Goal: Complete application form: Complete application form

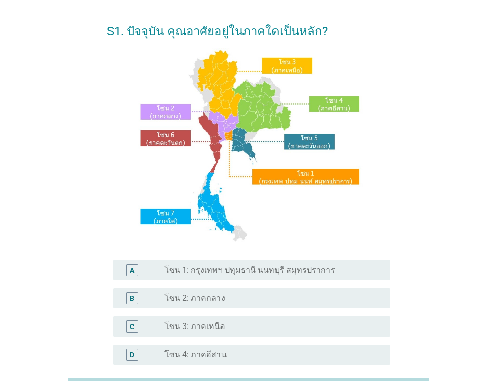
scroll to position [50, 0]
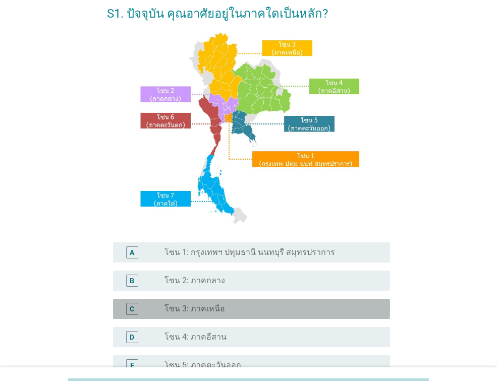
click at [221, 312] on label "โซน 3: ภาคเหนือ" at bounding box center [194, 309] width 61 height 10
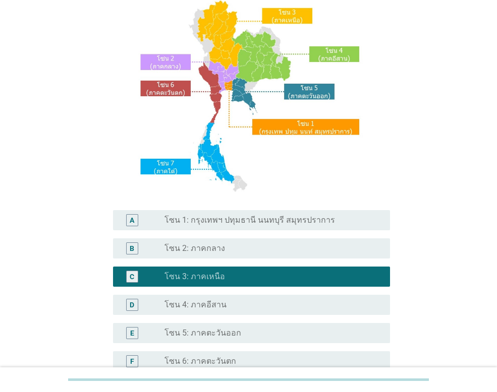
scroll to position [220, 0]
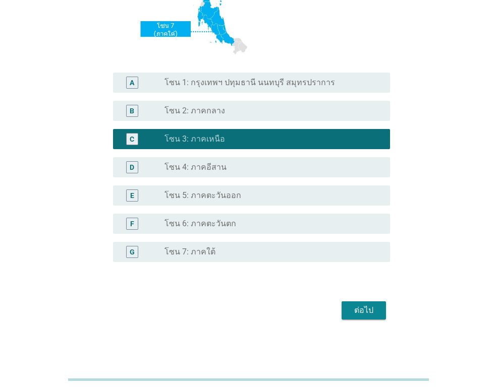
click at [357, 309] on div "ต่อไป" at bounding box center [363, 311] width 28 height 12
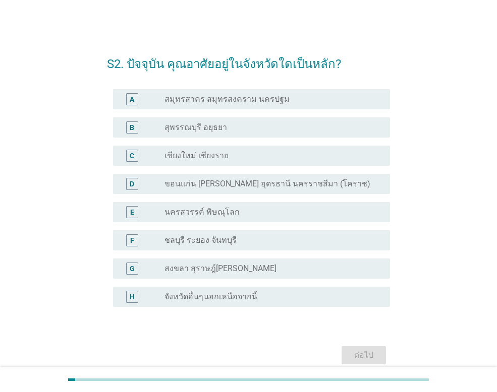
scroll to position [44, 0]
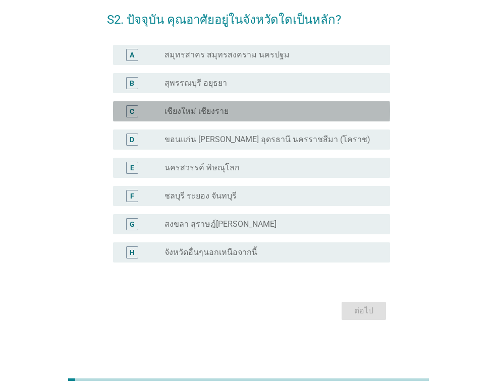
click at [223, 110] on label "เชียงใหม่ เชียงราย" at bounding box center [196, 111] width 64 height 10
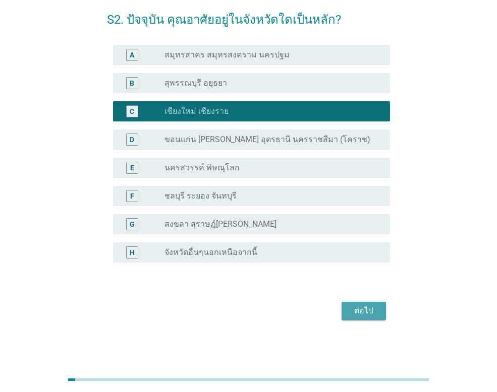
click at [376, 313] on div "ต่อไป" at bounding box center [363, 311] width 28 height 12
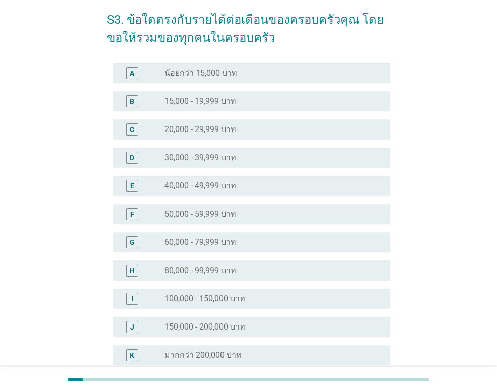
scroll to position [0, 0]
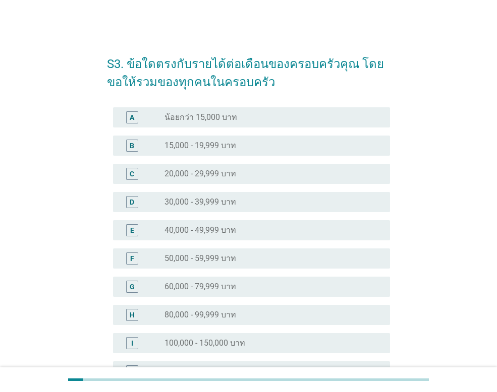
click at [179, 289] on label "60,000 - 79,999 บาท" at bounding box center [200, 287] width 72 height 10
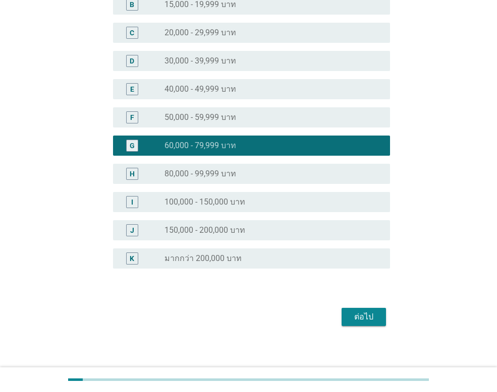
scroll to position [147, 0]
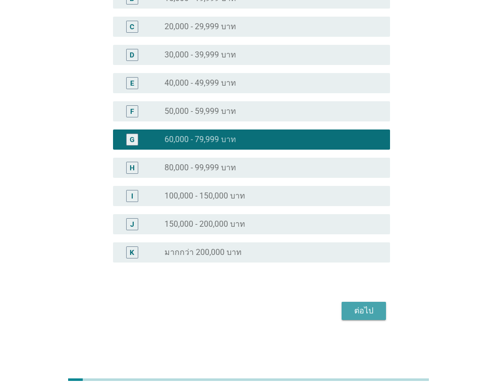
click at [377, 314] on div "ต่อไป" at bounding box center [363, 311] width 28 height 12
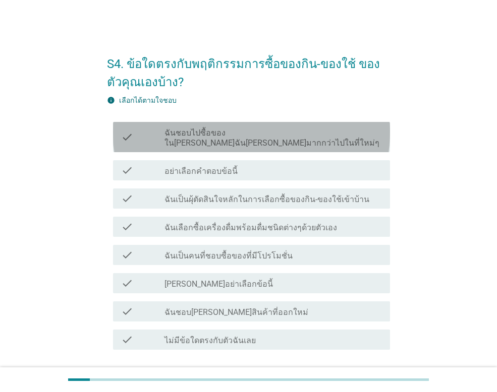
click at [197, 134] on label "ฉันชอบไปซื้อของใน[PERSON_NAME]ฉัน[PERSON_NAME]มากกว่าไปในที่ใหม่ๆ" at bounding box center [272, 138] width 217 height 20
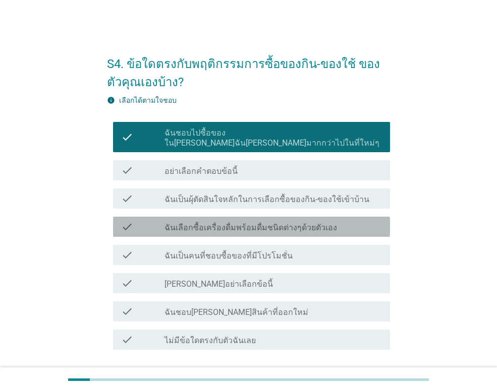
click at [185, 223] on label "ฉันเลือกซื้อเครื่องดื่มพร้อมดื่มชนิดต่างๆด้วยตัวเอง" at bounding box center [250, 228] width 172 height 10
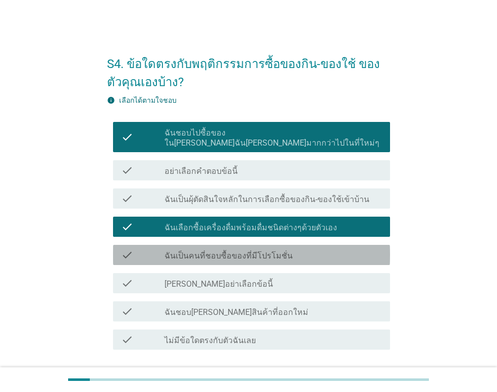
click at [177, 251] on label "ฉันเป็นคนที่ชอบซื้อของที่มีโปรโมชั่น" at bounding box center [228, 256] width 128 height 10
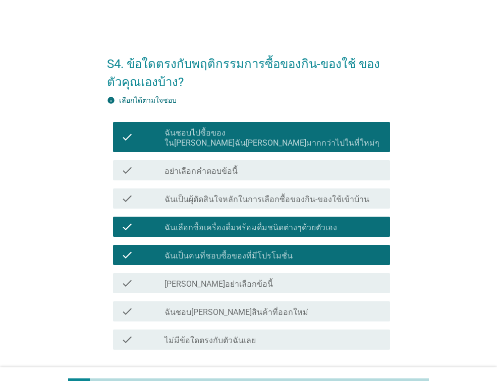
click at [172, 308] on div "check check_box_outline_blank ฉันชอบ[PERSON_NAME]สินค้าที่ออกใหม่" at bounding box center [251, 312] width 277 height 20
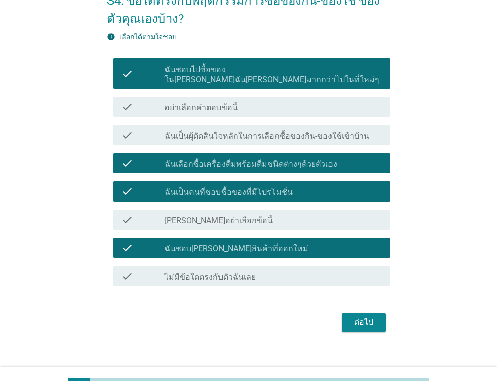
scroll to position [65, 0]
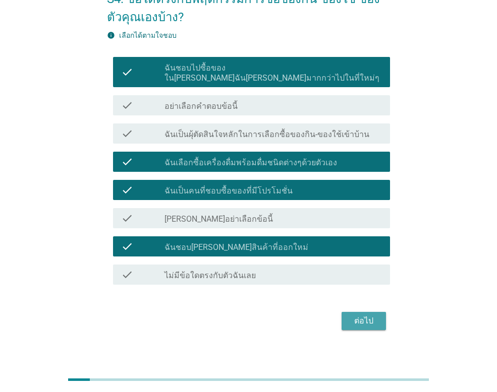
click at [371, 315] on div "ต่อไป" at bounding box center [363, 321] width 28 height 12
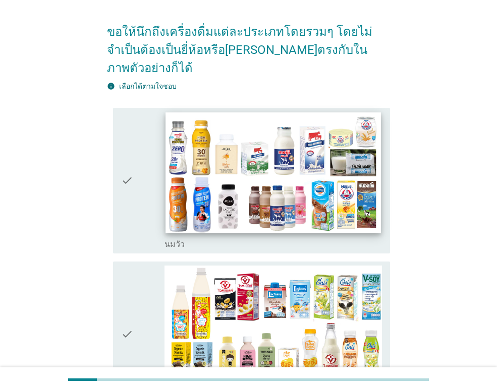
scroll to position [101, 0]
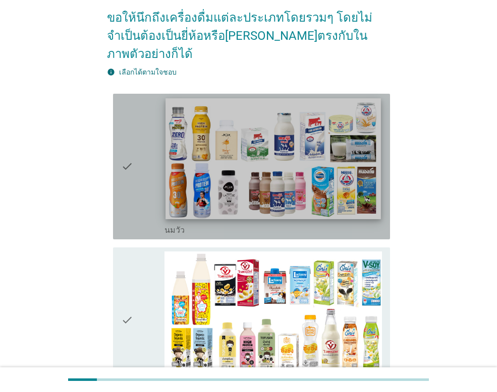
click at [180, 188] on img at bounding box center [272, 158] width 215 height 121
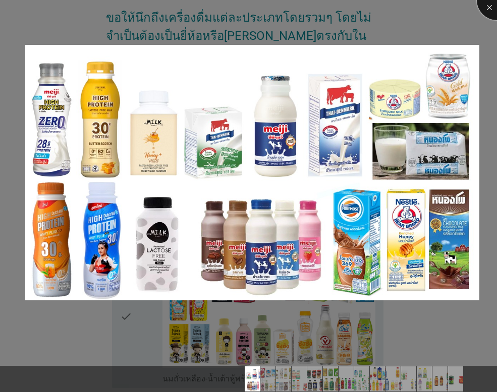
click at [496, 11] on div at bounding box center [497, 0] width 40 height 40
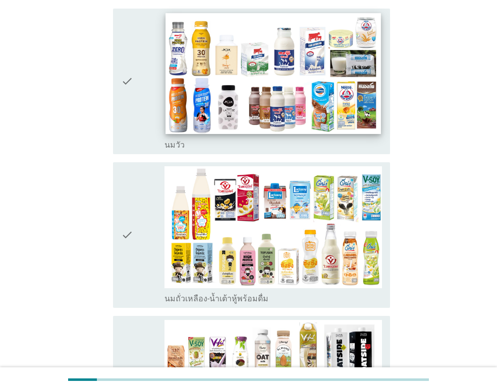
scroll to position [202, 0]
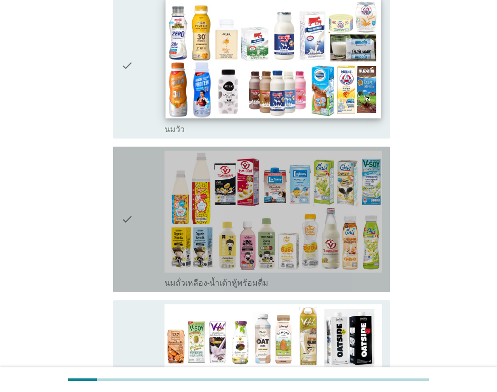
click at [327, 234] on img at bounding box center [272, 212] width 217 height 122
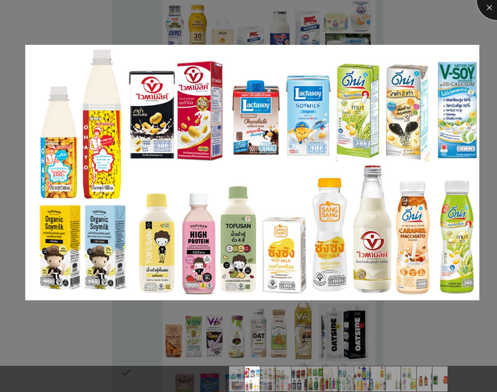
click at [490, 2] on div at bounding box center [497, 0] width 40 height 40
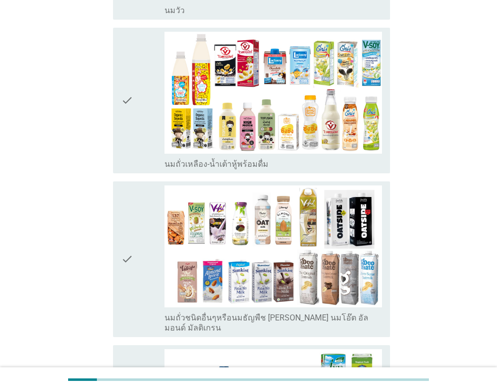
scroll to position [403, 0]
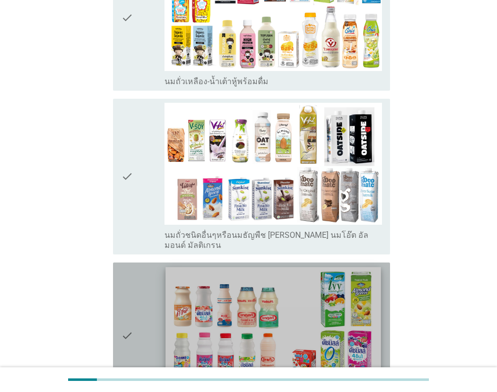
click at [320, 310] on img at bounding box center [272, 327] width 215 height 121
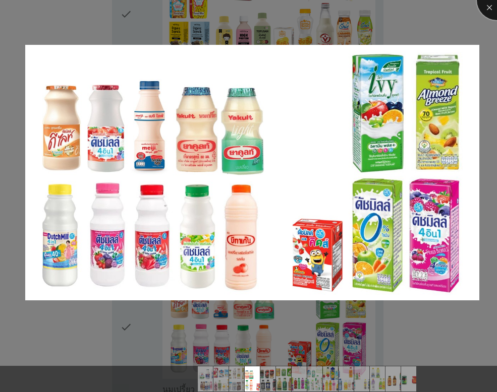
click at [487, 2] on div at bounding box center [497, 0] width 40 height 40
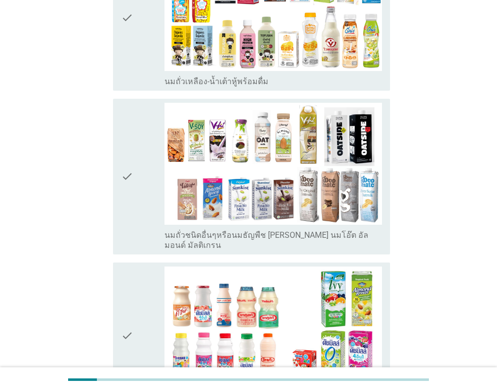
click at [318, 196] on img at bounding box center [272, 164] width 217 height 122
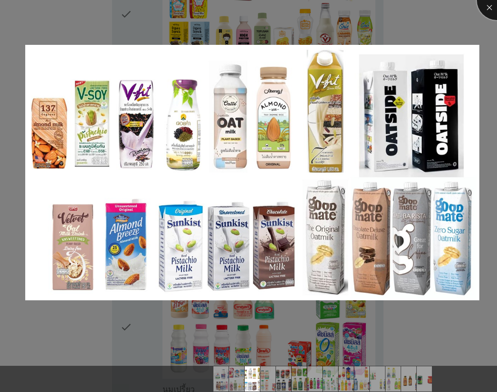
click at [483, 9] on div at bounding box center [497, 0] width 40 height 40
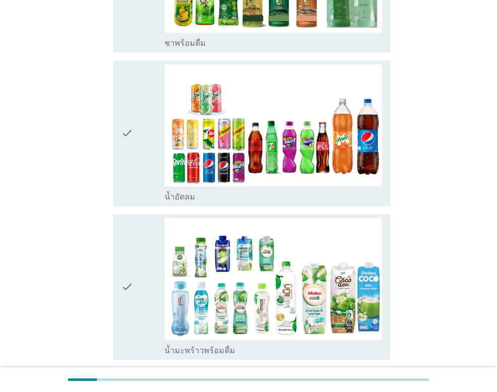
scroll to position [1109, 0]
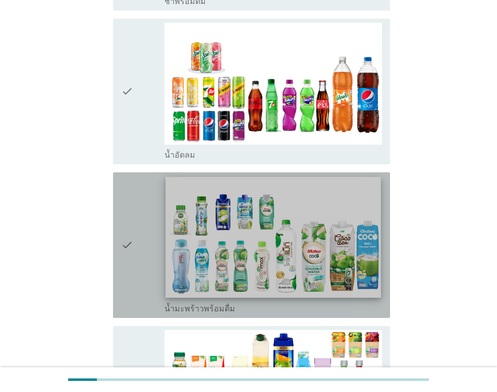
click at [345, 233] on img at bounding box center [272, 237] width 215 height 121
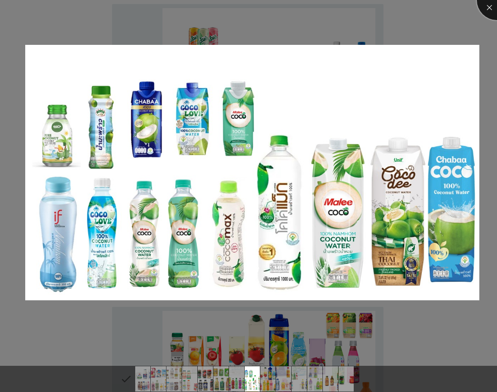
click at [489, 12] on div at bounding box center [497, 0] width 40 height 40
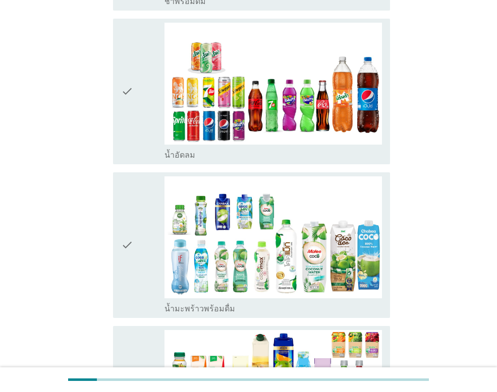
scroll to position [1210, 0]
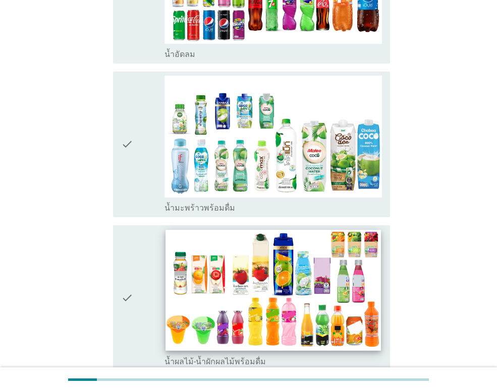
click at [323, 302] on img at bounding box center [272, 290] width 215 height 121
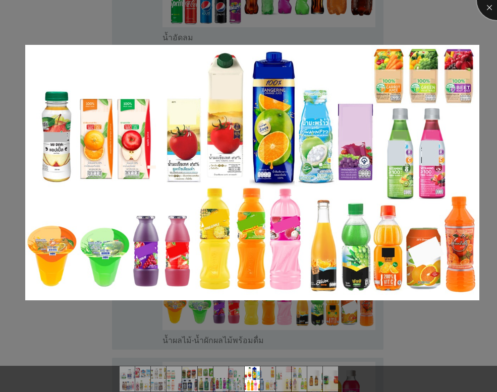
click at [492, 7] on div at bounding box center [497, 0] width 40 height 40
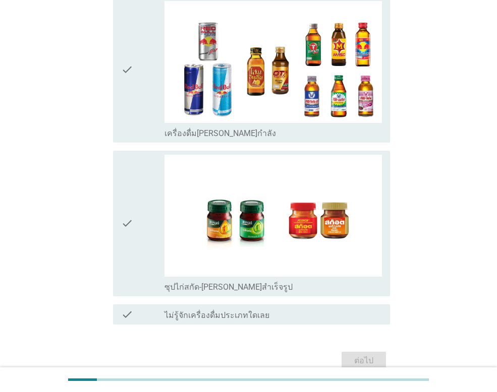
scroll to position [2067, 0]
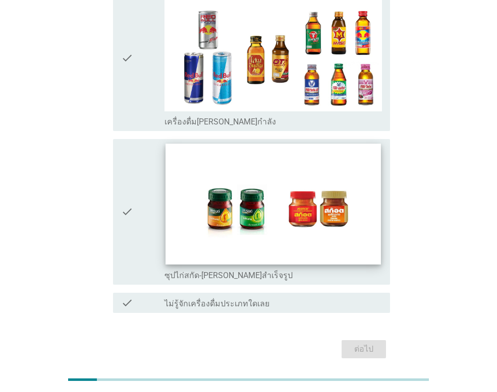
click at [308, 214] on img at bounding box center [272, 204] width 215 height 121
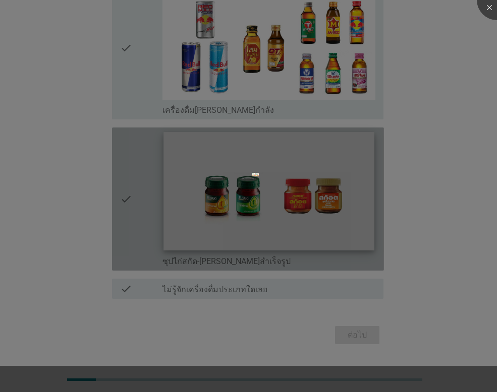
scroll to position [2037, 0]
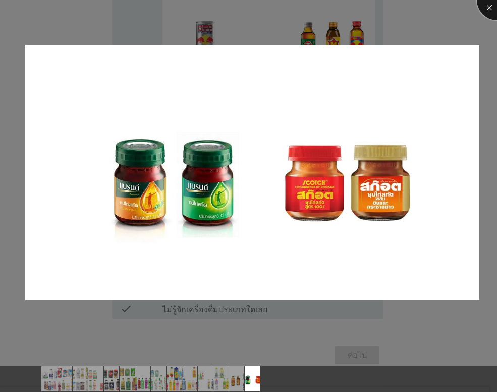
click at [490, 2] on div at bounding box center [497, 0] width 40 height 40
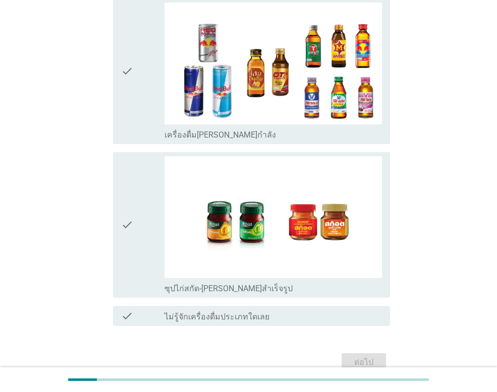
scroll to position [2076, 0]
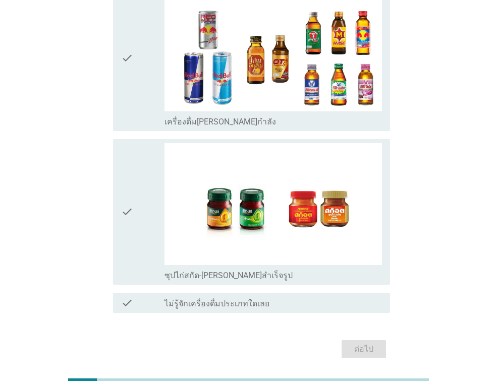
click at [364, 337] on div "ต่อไป" at bounding box center [248, 349] width 283 height 24
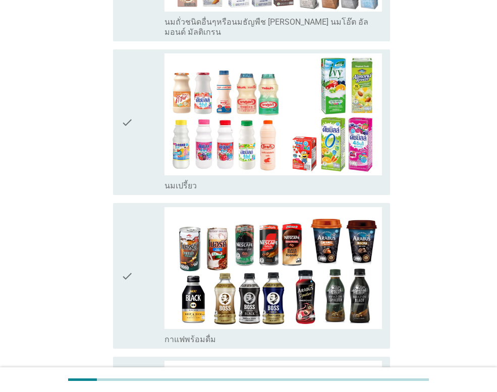
scroll to position [627, 0]
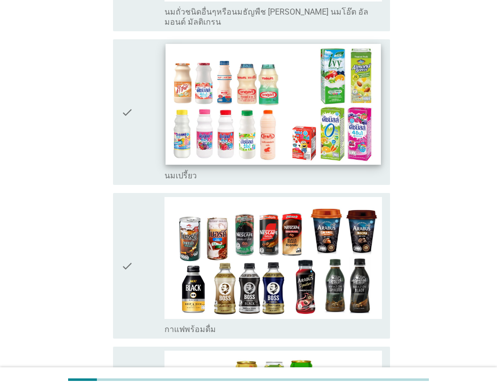
click at [284, 126] on img at bounding box center [272, 104] width 215 height 121
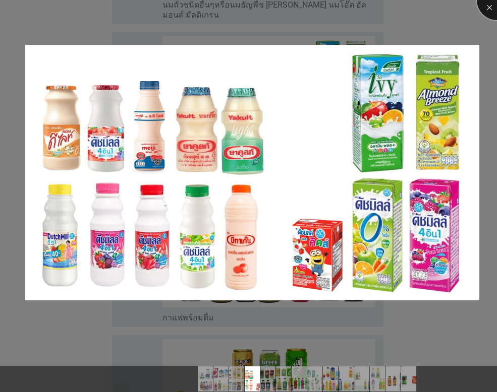
click at [491, 6] on div at bounding box center [497, 0] width 40 height 40
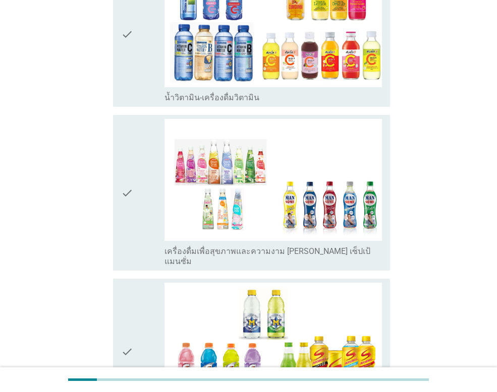
scroll to position [1635, 0]
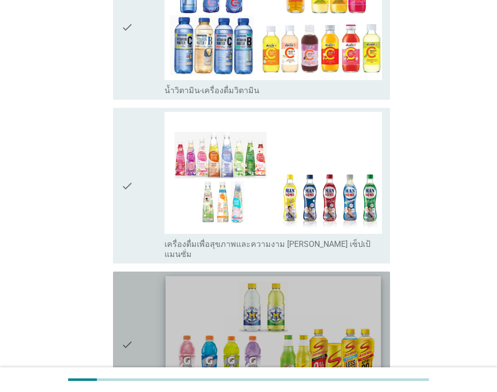
click at [274, 295] on img at bounding box center [272, 337] width 215 height 121
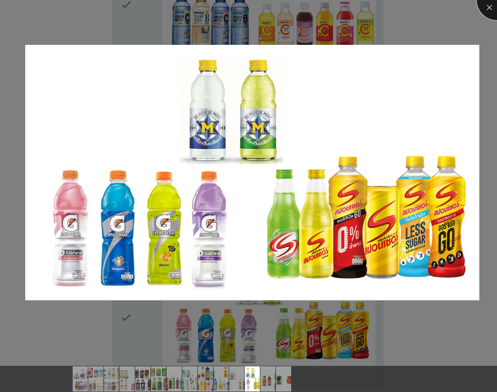
drag, startPoint x: 488, startPoint y: 5, endPoint x: 417, endPoint y: 124, distance: 138.4
click at [488, 7] on div at bounding box center [497, 0] width 40 height 40
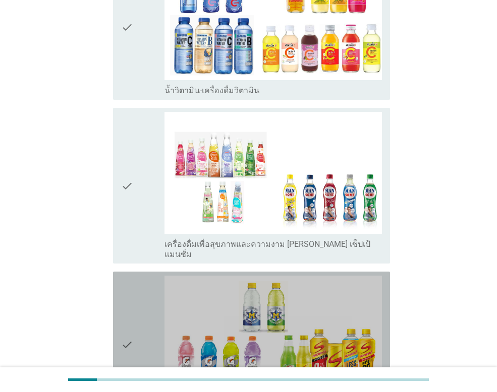
click at [133, 310] on icon "check" at bounding box center [127, 345] width 12 height 138
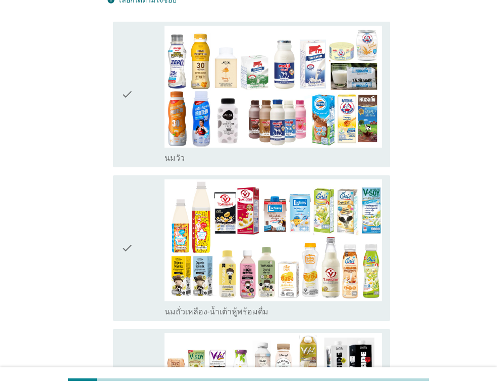
scroll to position [0, 0]
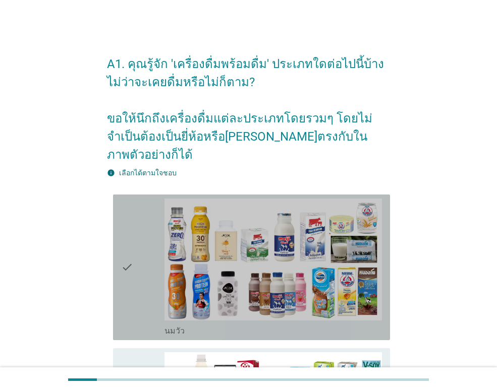
click at [150, 250] on div "check" at bounding box center [142, 268] width 43 height 138
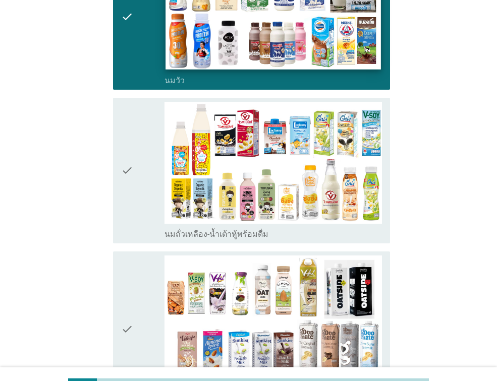
scroll to position [252, 0]
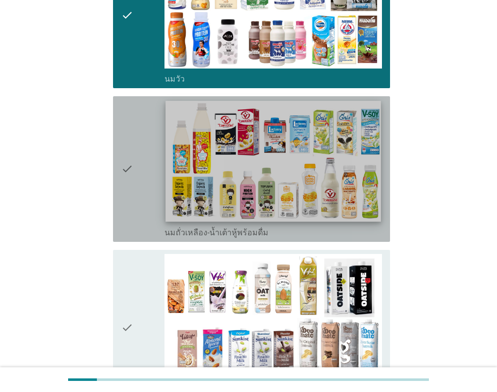
click at [200, 188] on img at bounding box center [272, 161] width 215 height 121
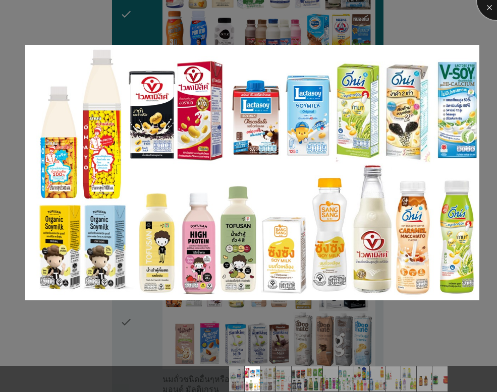
click at [494, 9] on div at bounding box center [497, 0] width 40 height 40
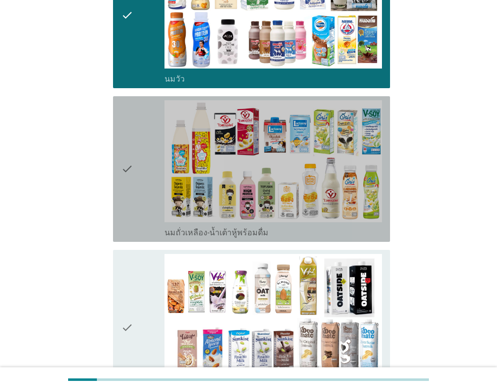
click at [138, 174] on div "check" at bounding box center [142, 169] width 43 height 138
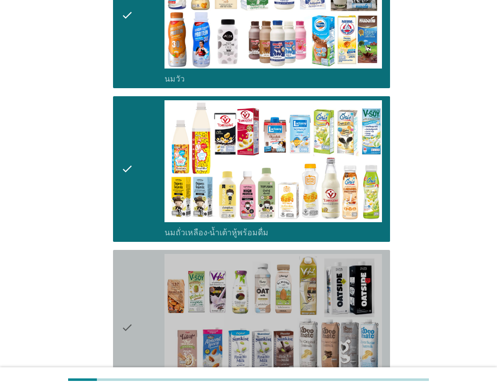
click at [143, 265] on div "check" at bounding box center [142, 328] width 43 height 148
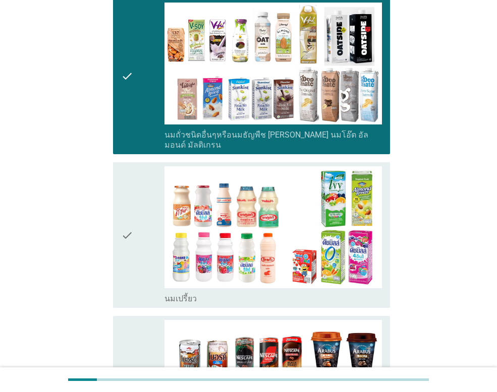
scroll to position [504, 0]
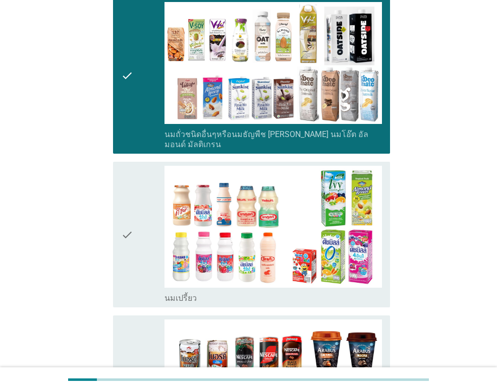
click at [159, 218] on div "check" at bounding box center [142, 235] width 43 height 138
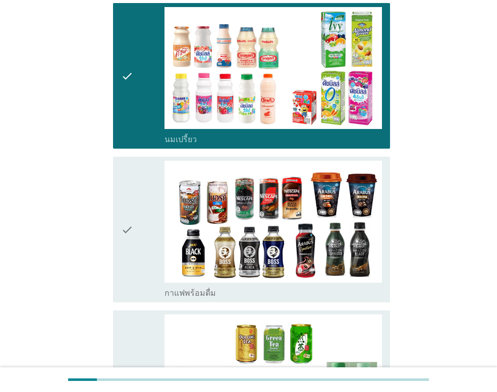
scroll to position [756, 0]
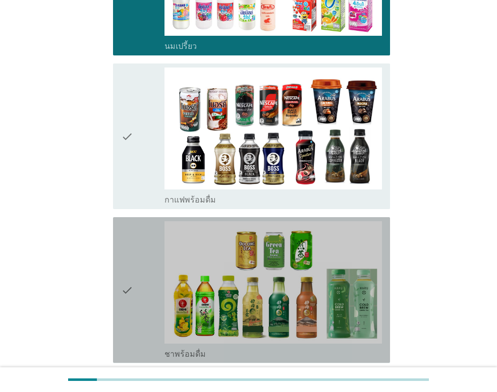
click at [153, 239] on div "check" at bounding box center [142, 290] width 43 height 138
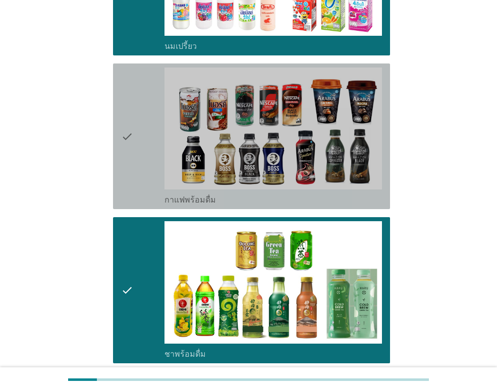
click at [155, 161] on div "check" at bounding box center [142, 137] width 43 height 138
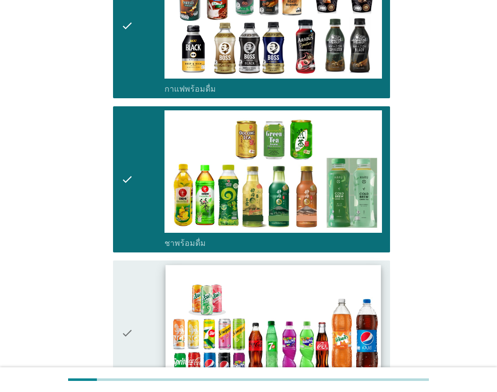
scroll to position [1008, 0]
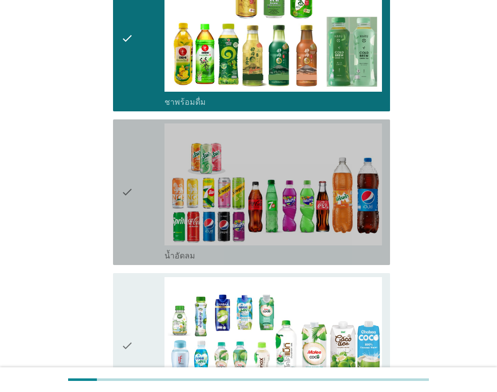
click at [148, 207] on div "check" at bounding box center [142, 193] width 43 height 138
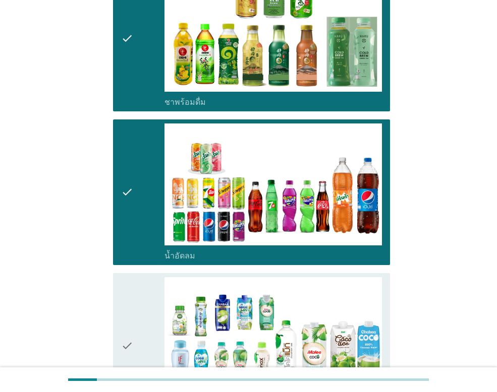
scroll to position [1160, 0]
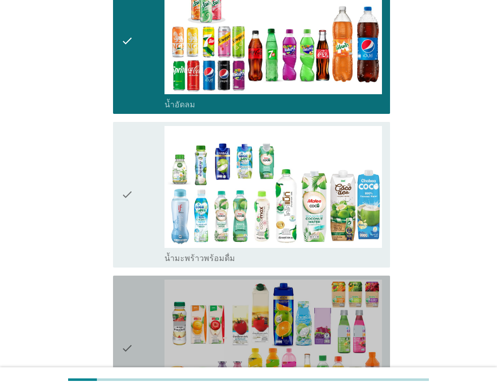
click at [153, 294] on div "check" at bounding box center [142, 349] width 43 height 138
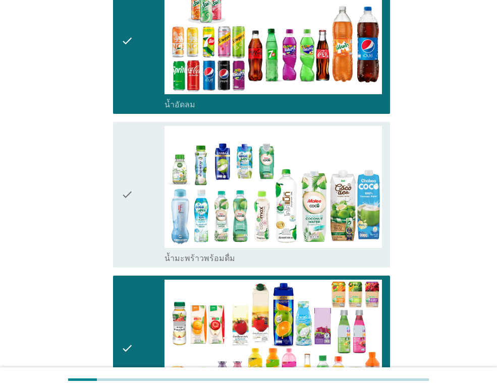
scroll to position [1412, 0]
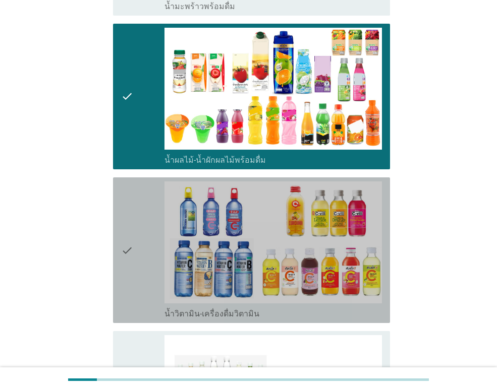
click at [152, 268] on div "check" at bounding box center [142, 251] width 43 height 138
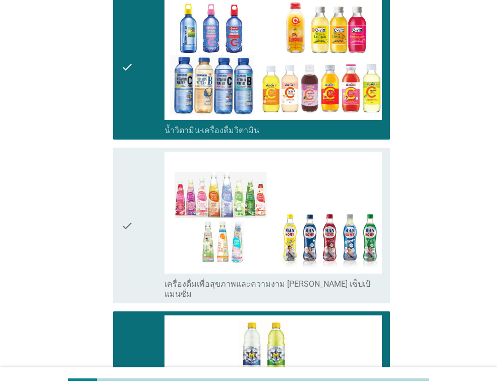
scroll to position [1664, 0]
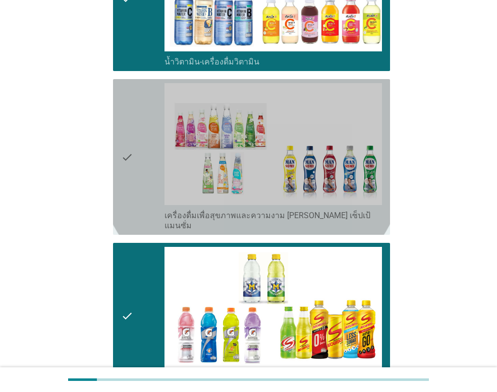
click at [143, 154] on div "check" at bounding box center [142, 157] width 43 height 148
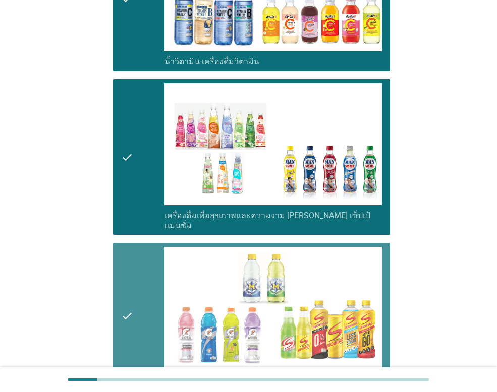
click at [147, 247] on div "check" at bounding box center [142, 316] width 43 height 138
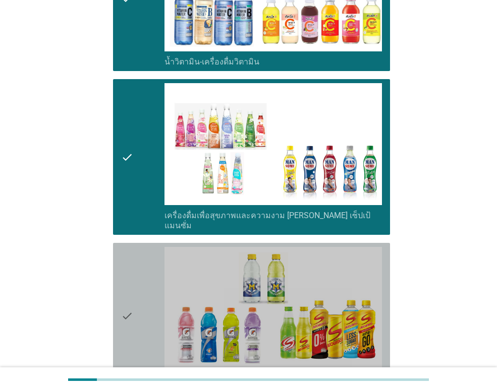
click at [158, 261] on div "check" at bounding box center [142, 316] width 43 height 138
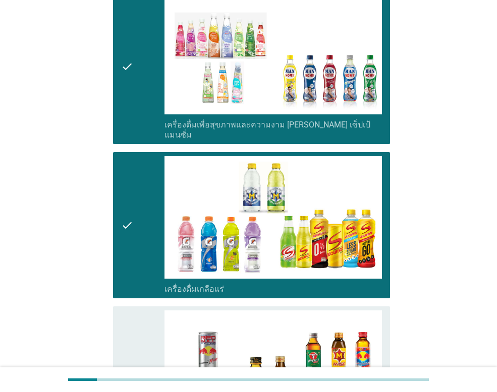
scroll to position [1916, 0]
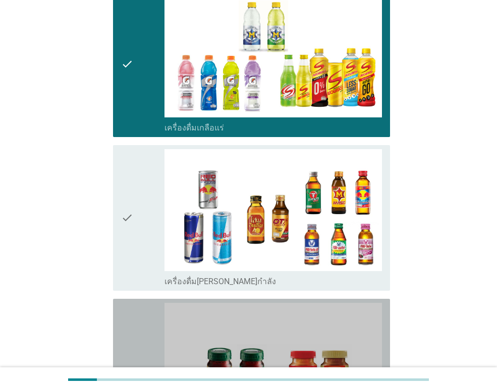
click at [139, 334] on div "check" at bounding box center [142, 372] width 43 height 138
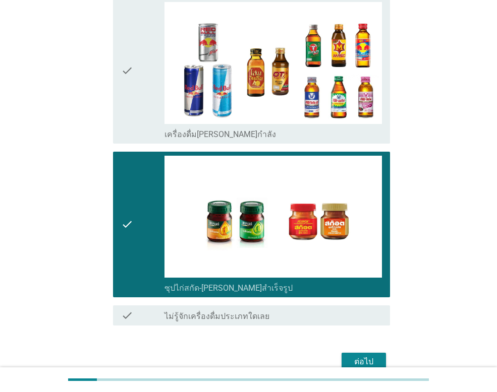
scroll to position [2076, 0]
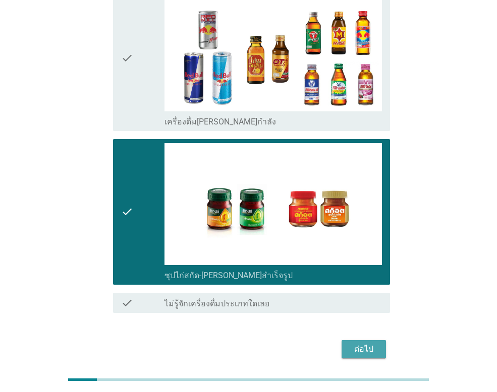
click at [367, 343] on div "ต่อไป" at bounding box center [363, 349] width 28 height 12
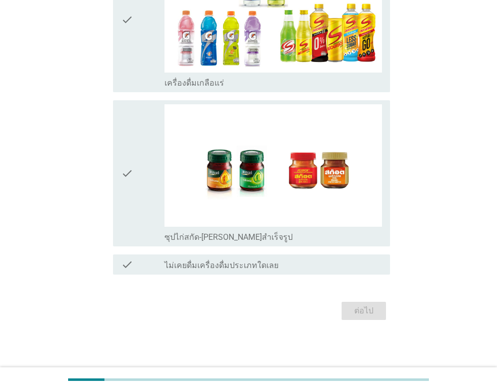
scroll to position [0, 0]
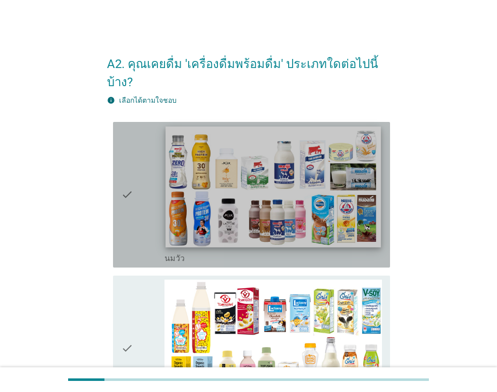
click at [174, 206] on img at bounding box center [272, 187] width 215 height 121
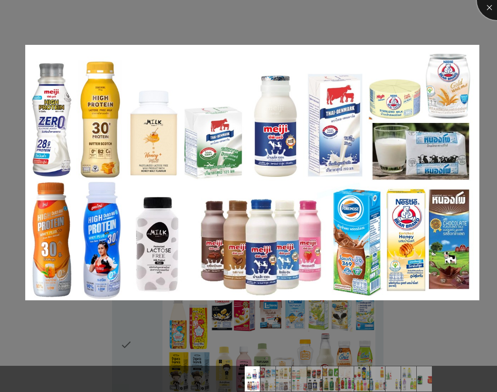
click at [489, 10] on div at bounding box center [497, 0] width 40 height 40
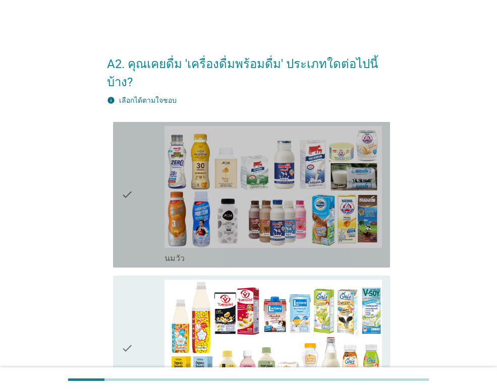
click at [132, 186] on icon "check" at bounding box center [127, 195] width 12 height 138
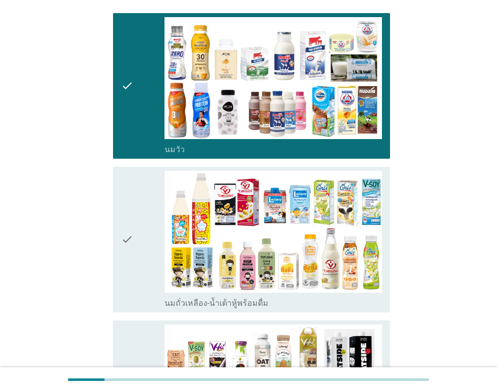
scroll to position [151, 0]
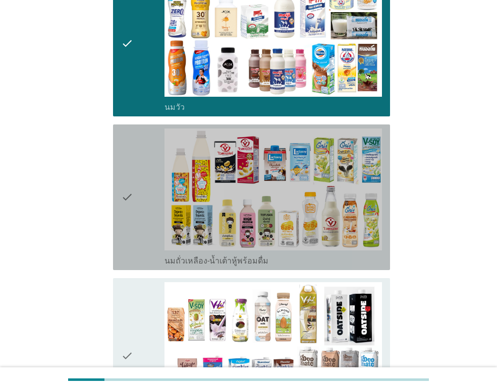
click at [129, 207] on icon "check" at bounding box center [127, 198] width 12 height 138
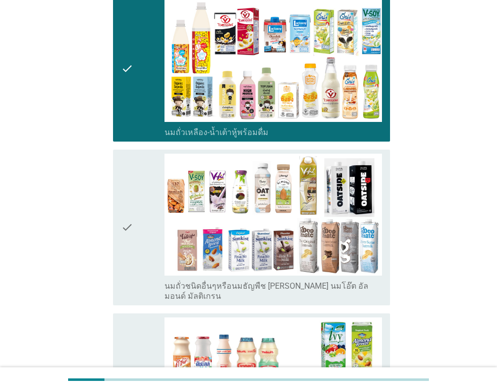
scroll to position [303, 0]
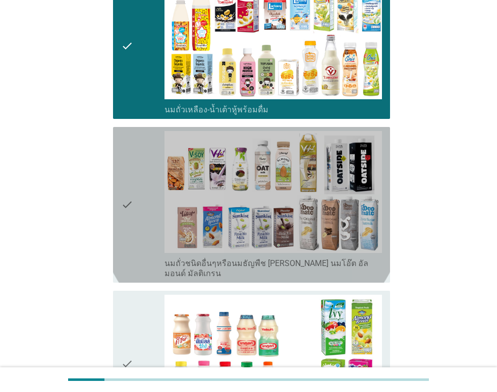
click at [134, 208] on div "check" at bounding box center [142, 205] width 43 height 148
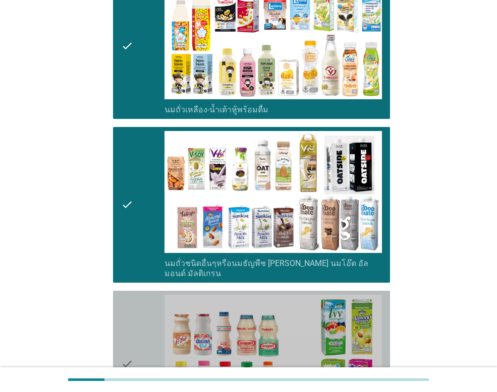
click at [139, 339] on div "check" at bounding box center [142, 364] width 43 height 138
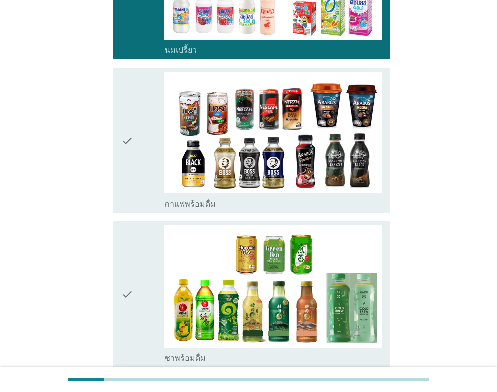
scroll to position [706, 0]
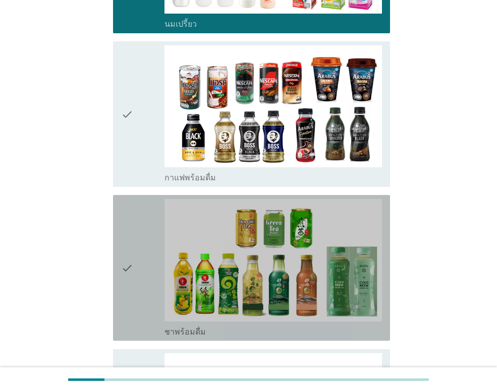
click at [135, 270] on div "check" at bounding box center [142, 268] width 43 height 138
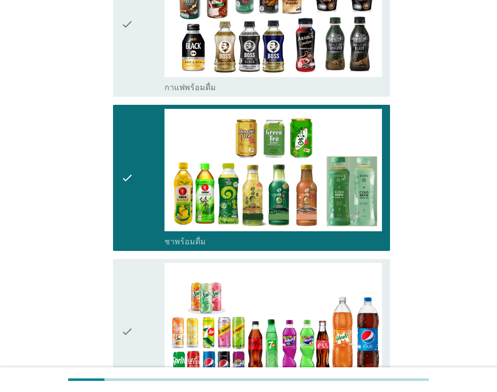
scroll to position [908, 0]
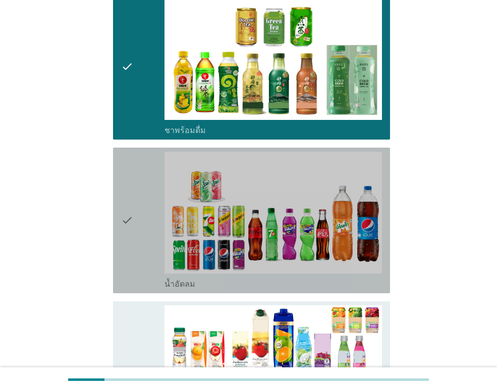
click at [139, 232] on div "check" at bounding box center [142, 221] width 43 height 138
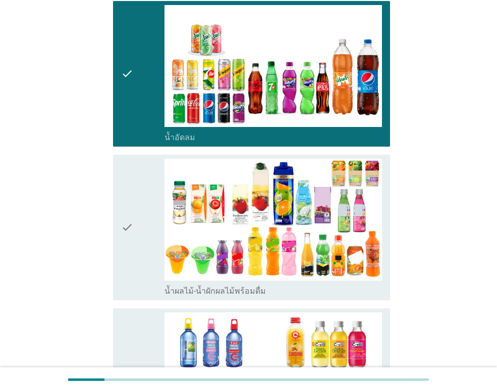
scroll to position [1059, 0]
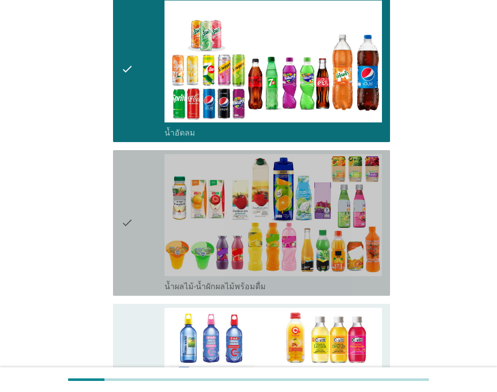
click at [144, 244] on div "check" at bounding box center [142, 223] width 43 height 138
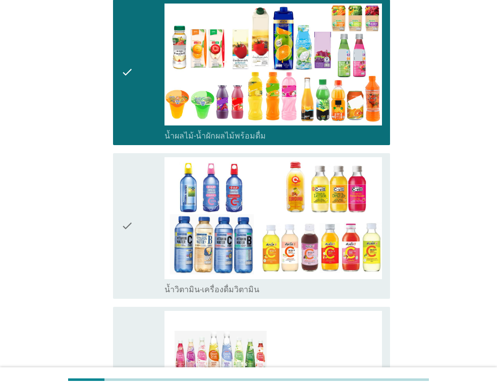
scroll to position [1210, 0]
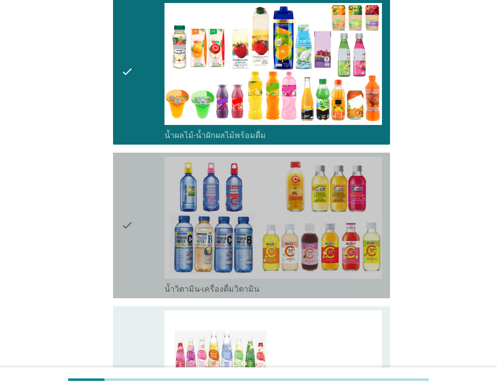
click at [143, 267] on div "check check_box_outline_blank น้ำวิตามิน-เครื่องดื่มวิตามิน" at bounding box center [251, 226] width 277 height 146
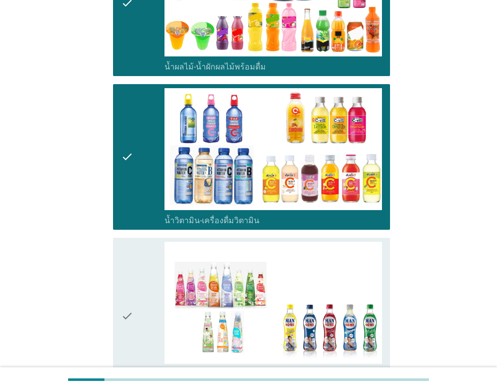
scroll to position [1412, 0]
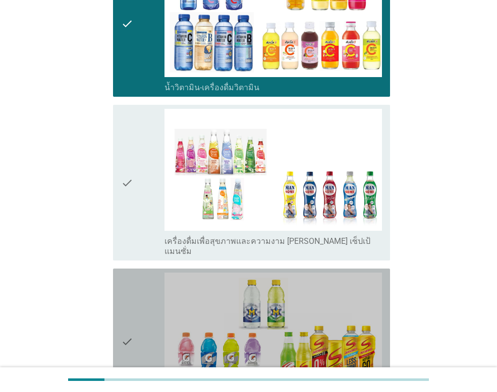
click at [129, 299] on icon "check" at bounding box center [127, 342] width 12 height 138
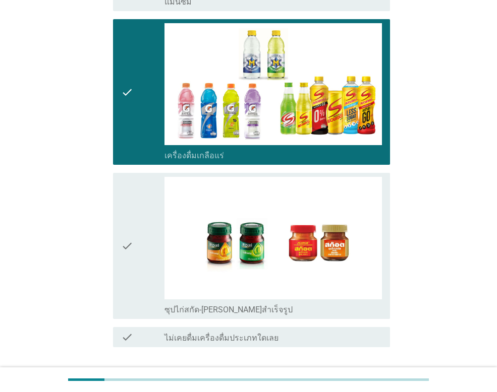
scroll to position [1664, 0]
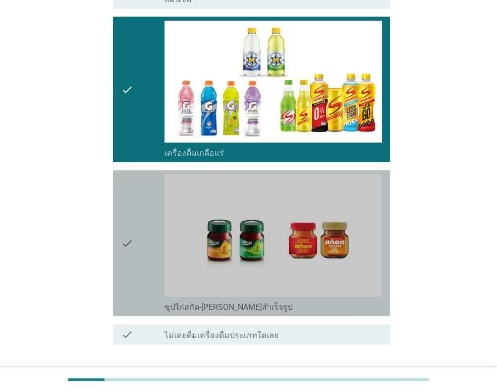
click at [138, 251] on div "check" at bounding box center [142, 243] width 43 height 138
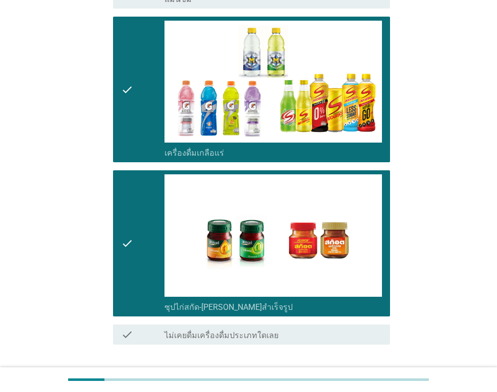
click at [364, 375] on div "ต่อไป" at bounding box center [363, 381] width 28 height 12
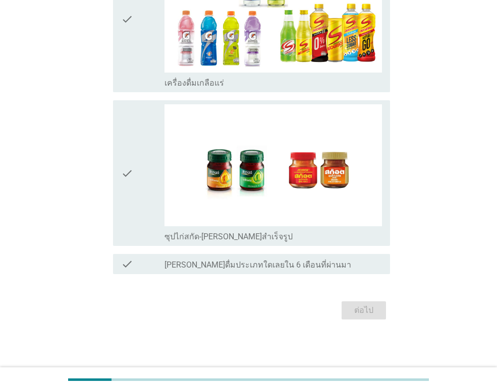
scroll to position [0, 0]
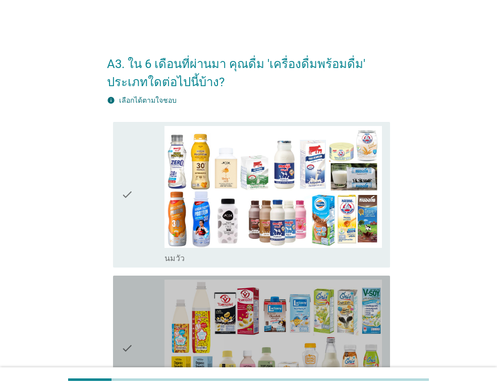
click at [121, 308] on div "check check_box_outline_blank นมถั่วเหลือง-น้ำเต้าหู้พร้อมดื่ม" at bounding box center [251, 349] width 277 height 146
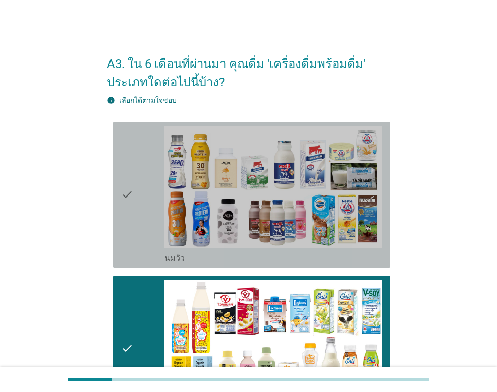
click at [132, 254] on icon "check" at bounding box center [127, 195] width 12 height 138
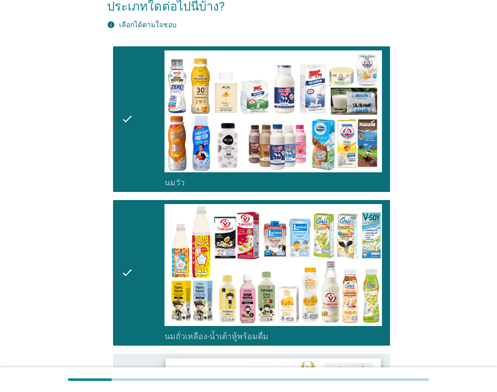
scroll to position [202, 0]
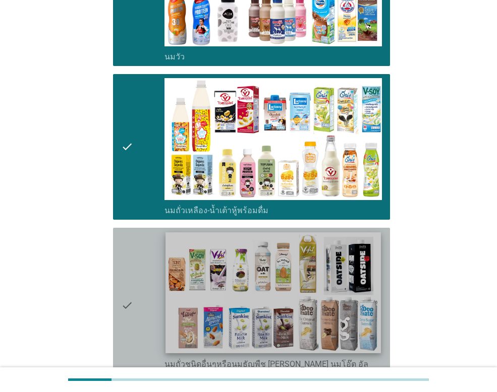
click at [169, 310] on img at bounding box center [272, 292] width 215 height 121
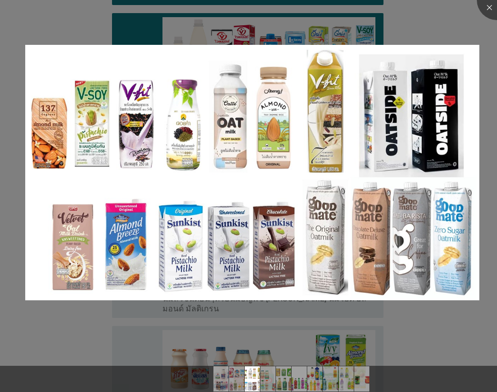
scroll to position [403, 0]
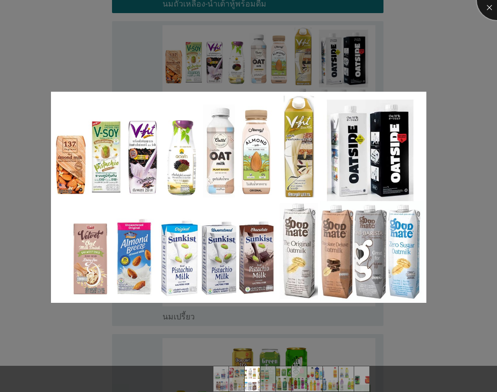
click at [490, 7] on div at bounding box center [497, 0] width 40 height 40
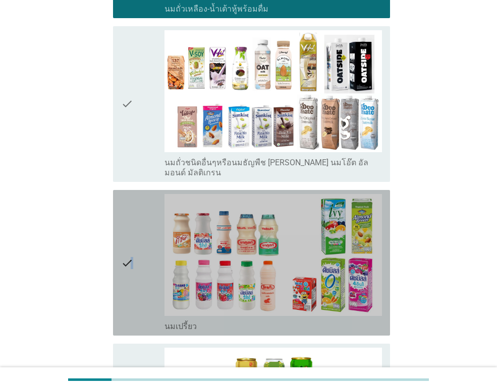
click at [132, 280] on icon "check" at bounding box center [127, 263] width 12 height 138
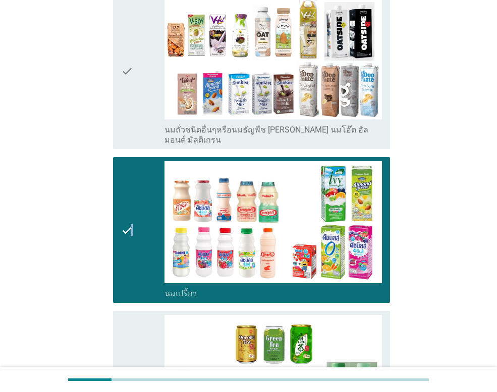
scroll to position [454, 0]
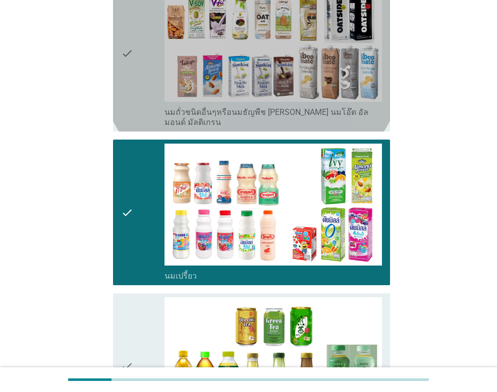
click at [131, 48] on icon "check" at bounding box center [127, 54] width 12 height 148
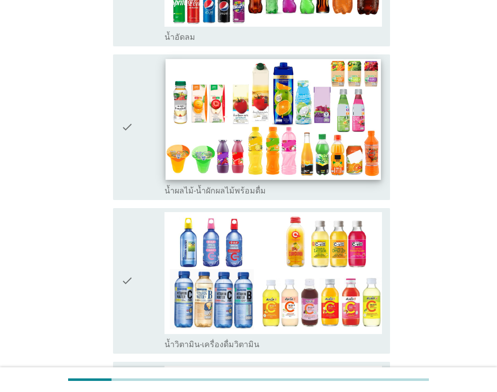
scroll to position [1008, 0]
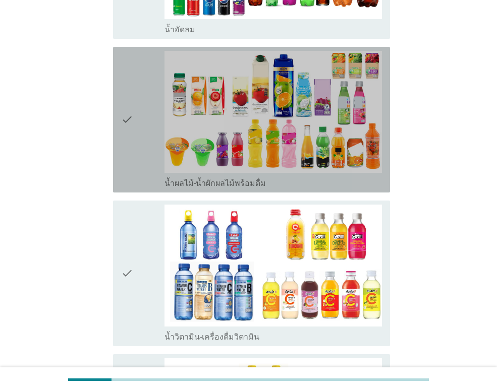
click at [132, 143] on icon "check" at bounding box center [127, 120] width 12 height 138
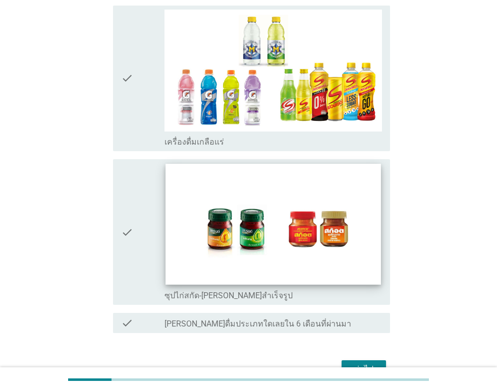
scroll to position [1361, 0]
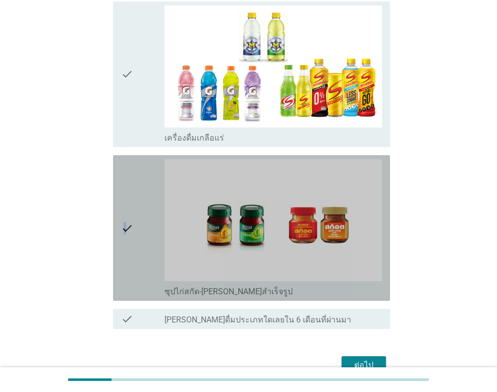
click at [127, 228] on icon "check" at bounding box center [127, 228] width 12 height 138
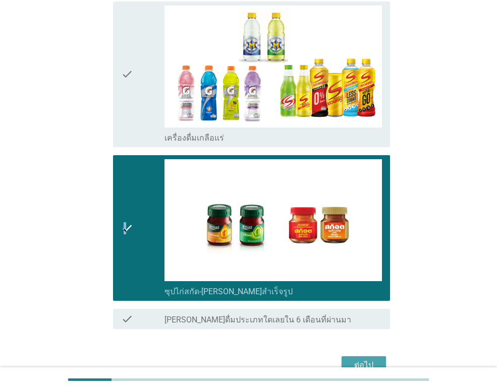
click at [360, 360] on div "ต่อไป" at bounding box center [363, 366] width 28 height 12
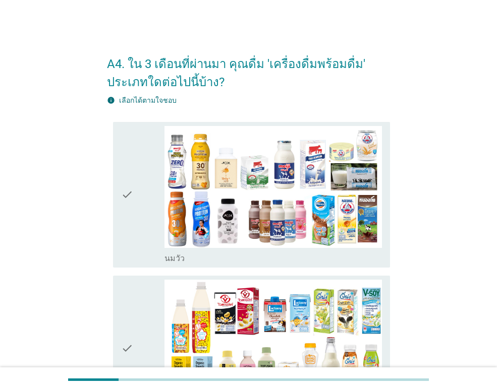
scroll to position [50, 0]
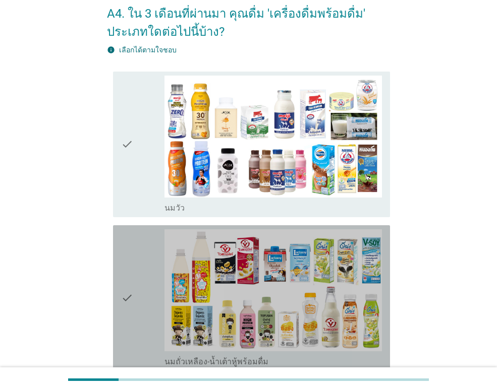
click at [142, 306] on div "check" at bounding box center [142, 298] width 43 height 138
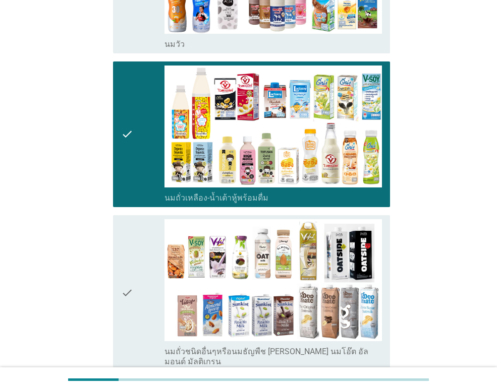
scroll to position [252, 0]
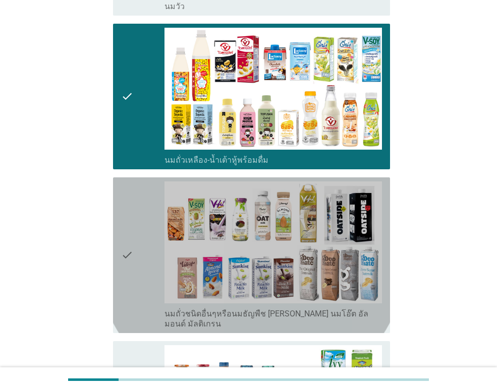
click at [144, 290] on div "check" at bounding box center [142, 256] width 43 height 148
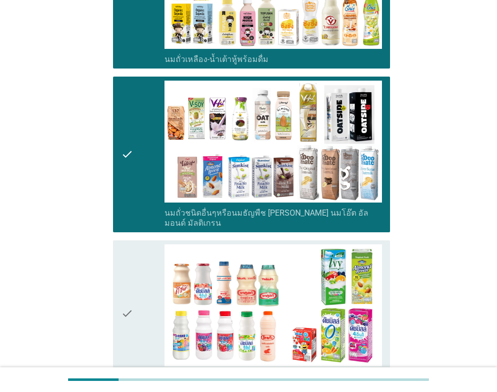
click at [143, 308] on div "check" at bounding box center [142, 314] width 43 height 138
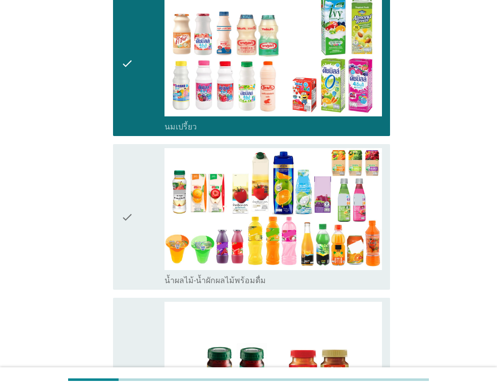
scroll to position [605, 0]
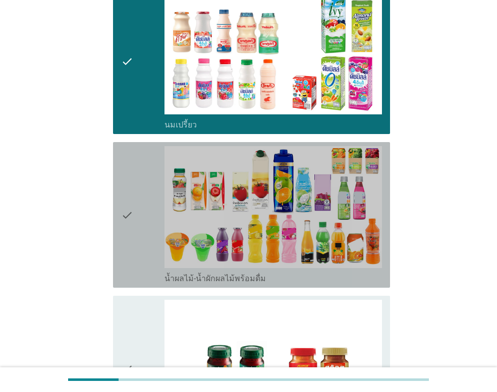
click at [143, 267] on div "check" at bounding box center [142, 215] width 43 height 138
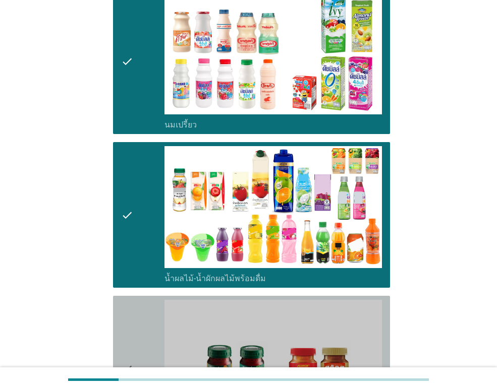
click at [140, 328] on div "check" at bounding box center [142, 369] width 43 height 138
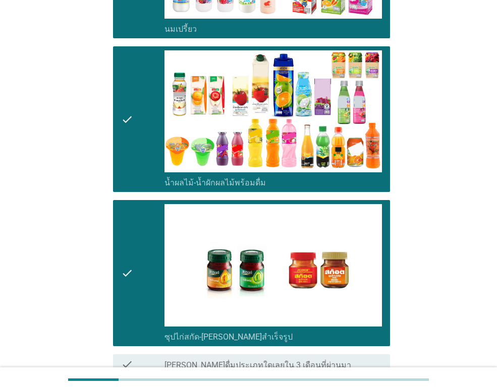
scroll to position [791, 0]
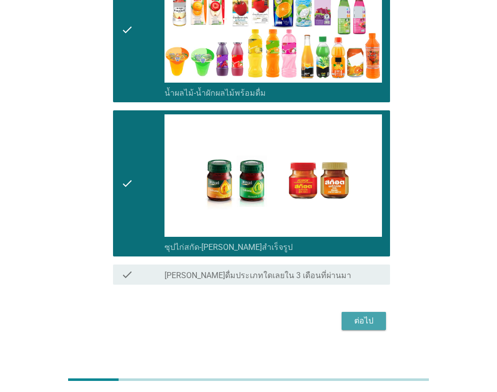
click at [383, 313] on button "ต่อไป" at bounding box center [363, 321] width 44 height 18
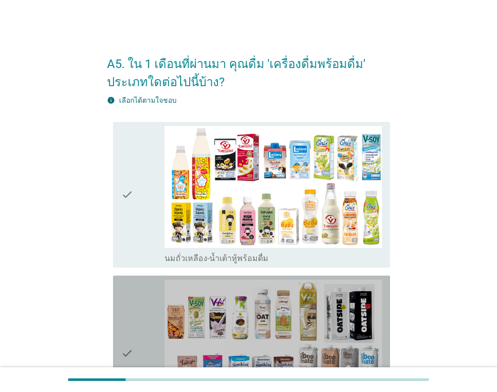
click at [130, 320] on icon "check" at bounding box center [127, 354] width 12 height 148
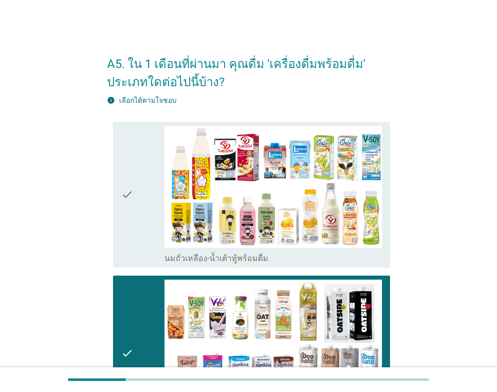
click at [142, 261] on div "check" at bounding box center [142, 195] width 43 height 138
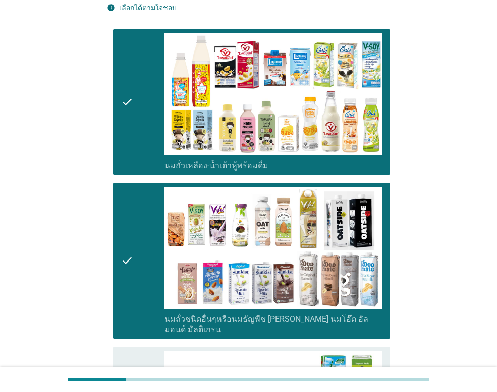
scroll to position [202, 0]
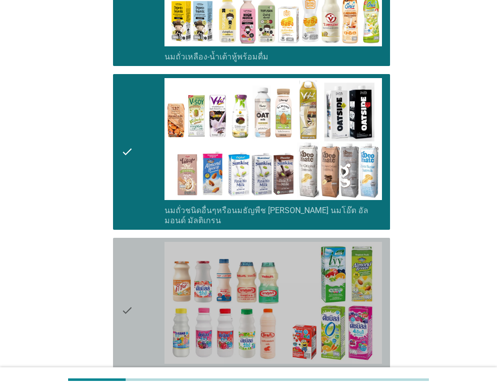
click at [150, 291] on div "check" at bounding box center [142, 311] width 43 height 138
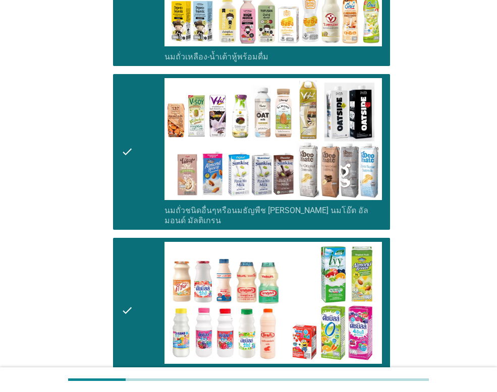
scroll to position [403, 0]
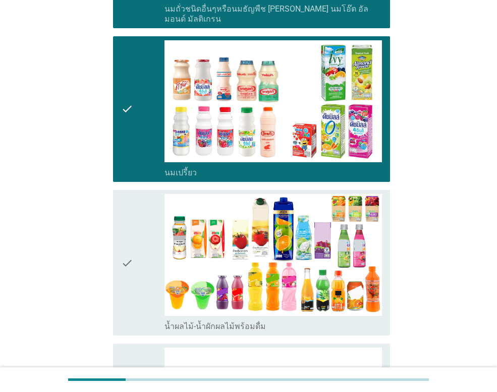
click at [150, 291] on div "check" at bounding box center [142, 263] width 43 height 138
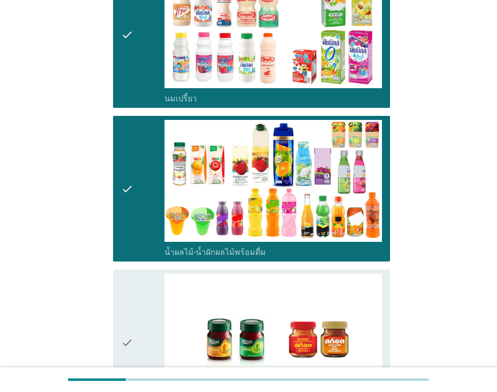
scroll to position [605, 0]
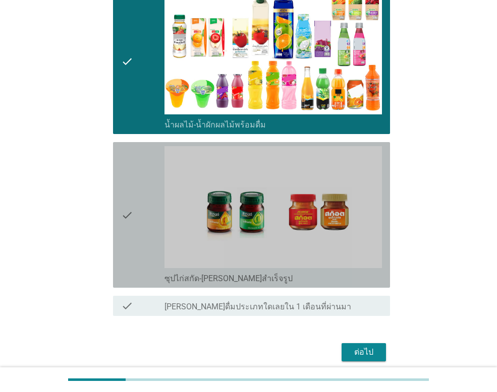
click at [150, 249] on div "check" at bounding box center [142, 215] width 43 height 138
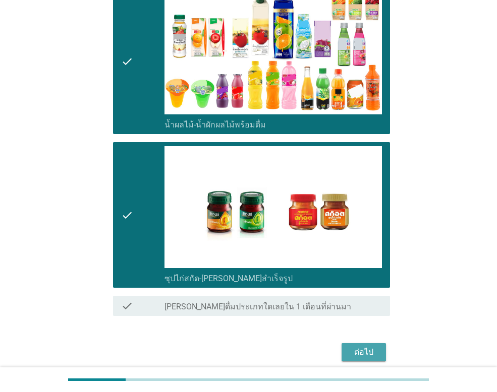
click at [381, 351] on button "ต่อไป" at bounding box center [363, 352] width 44 height 18
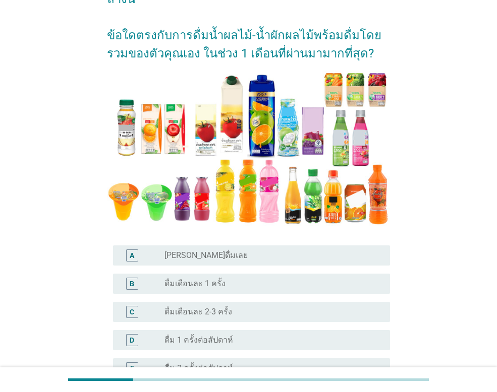
scroll to position [101, 0]
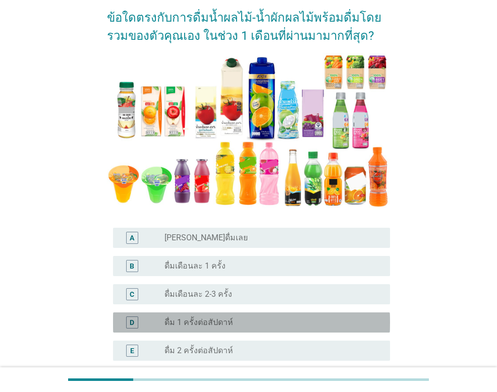
click at [282, 326] on div "radio_button_unchecked ดื่ม 1 ครั้งต่อสัปดาห์" at bounding box center [268, 323] width 209 height 10
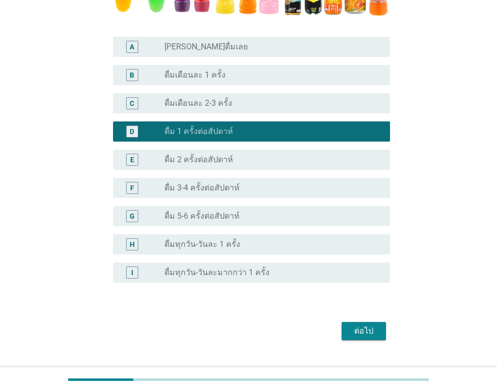
scroll to position [303, 0]
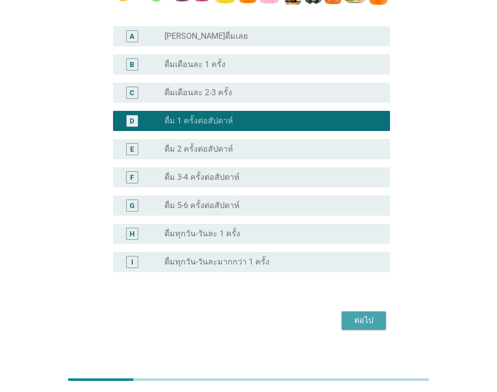
click at [367, 324] on div "ต่อไป" at bounding box center [363, 321] width 28 height 12
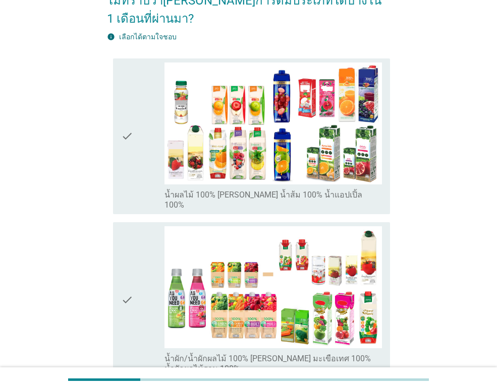
scroll to position [101, 0]
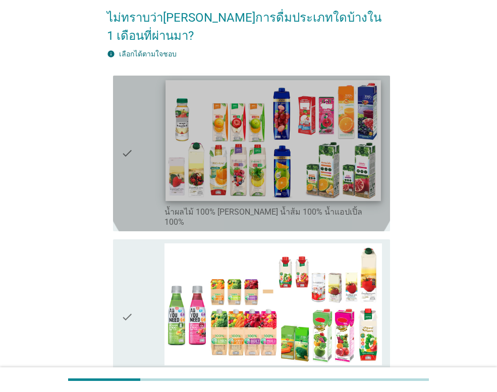
click at [186, 158] on img at bounding box center [272, 140] width 215 height 121
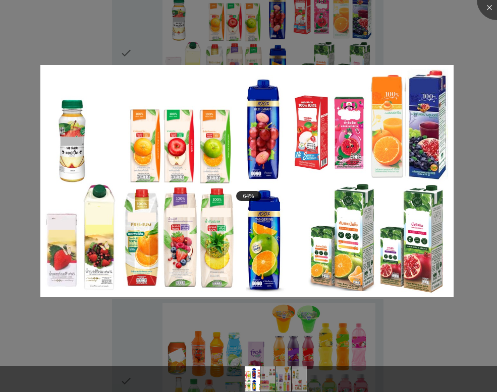
scroll to position [202, 0]
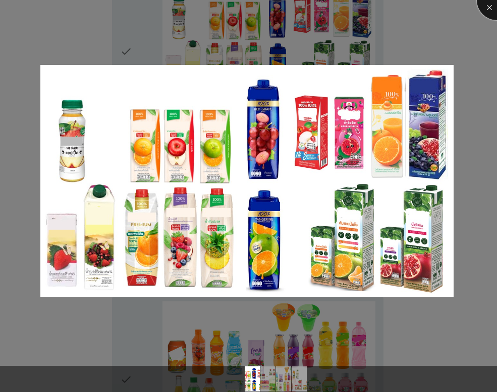
drag, startPoint x: 495, startPoint y: 9, endPoint x: 293, endPoint y: 76, distance: 211.9
click at [493, 10] on div at bounding box center [497, 0] width 40 height 40
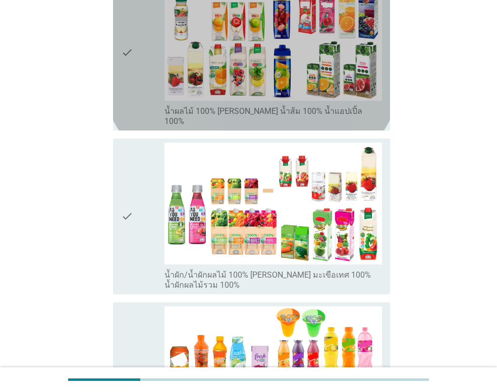
click at [136, 82] on div "check" at bounding box center [142, 53] width 43 height 148
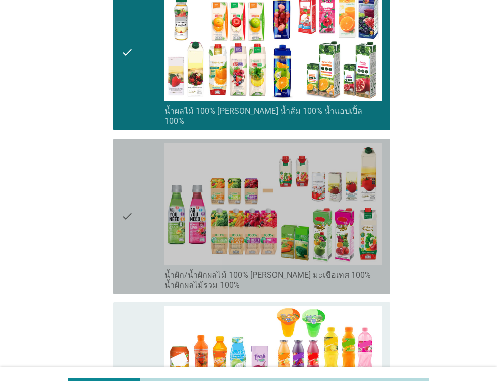
click at [144, 214] on div "check" at bounding box center [142, 217] width 43 height 148
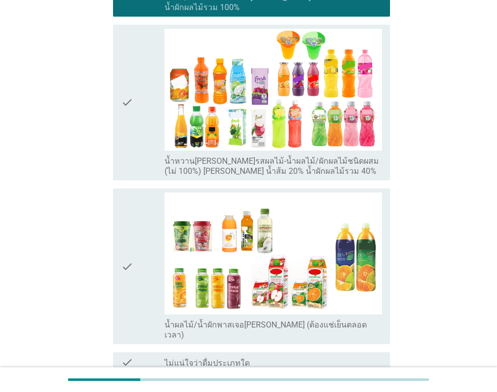
scroll to position [568, 0]
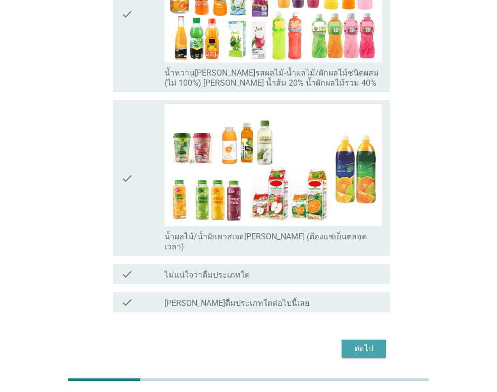
click at [384, 340] on button "ต่อไป" at bounding box center [363, 349] width 44 height 18
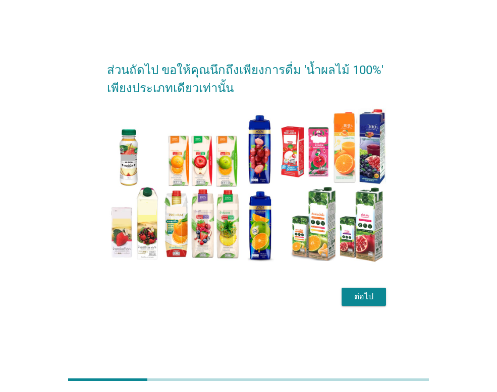
scroll to position [25, 0]
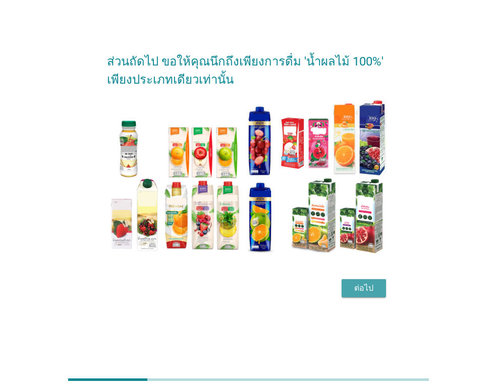
click at [377, 293] on div "ต่อไป" at bounding box center [363, 288] width 28 height 12
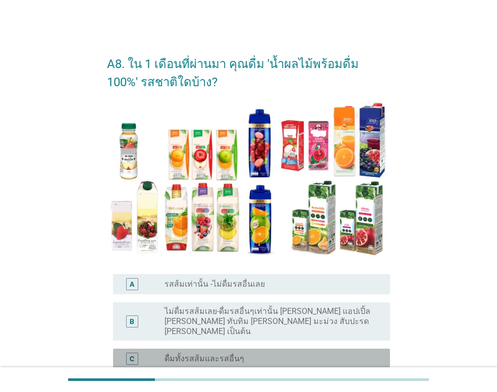
click at [180, 354] on label "ดื่มทั้งรสส้มและรสอื่นๆ" at bounding box center [204, 359] width 80 height 10
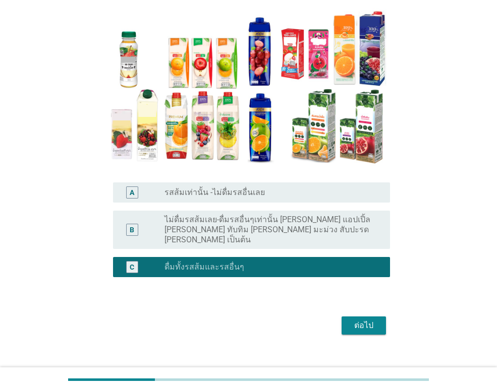
scroll to position [96, 0]
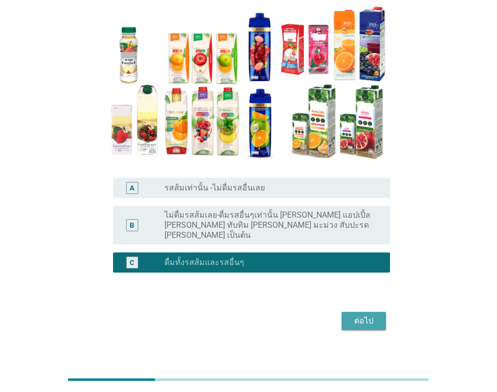
click at [373, 315] on div "ต่อไป" at bounding box center [363, 321] width 28 height 12
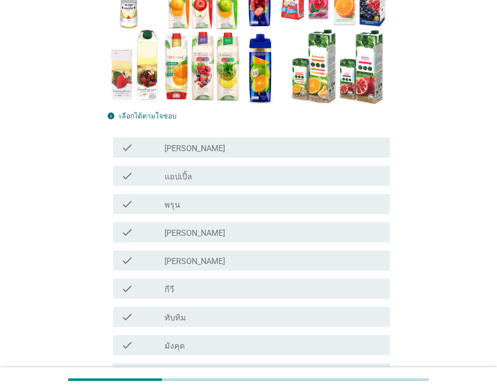
scroll to position [202, 0]
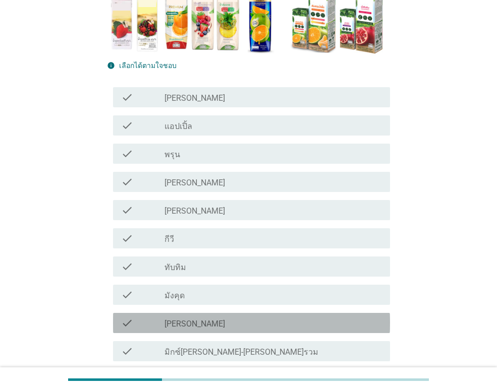
click at [169, 327] on label "[PERSON_NAME]" at bounding box center [194, 324] width 61 height 10
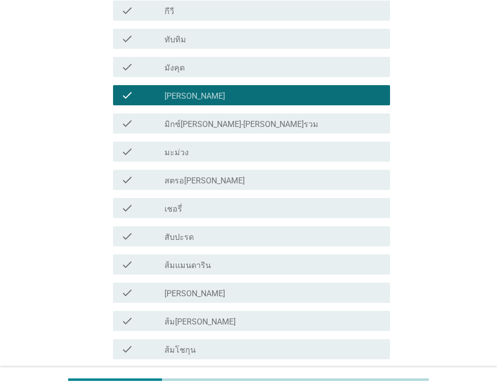
scroll to position [454, 0]
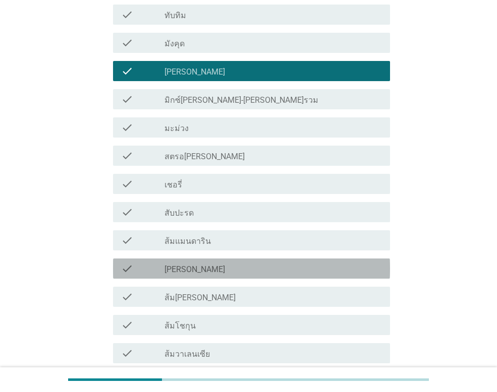
click at [214, 270] on div "check_box_outline_blank [PERSON_NAME]" at bounding box center [272, 269] width 217 height 12
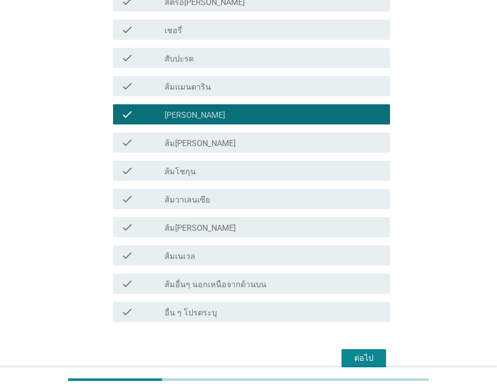
scroll to position [656, 0]
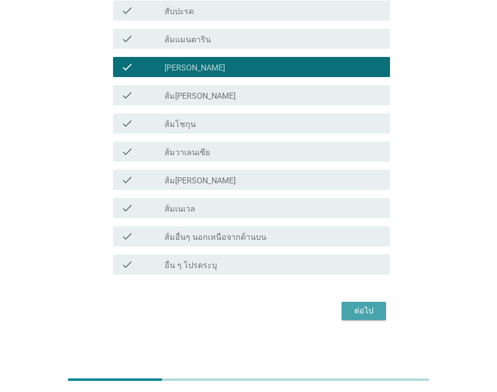
click at [361, 308] on div "ต่อไป" at bounding box center [363, 311] width 28 height 12
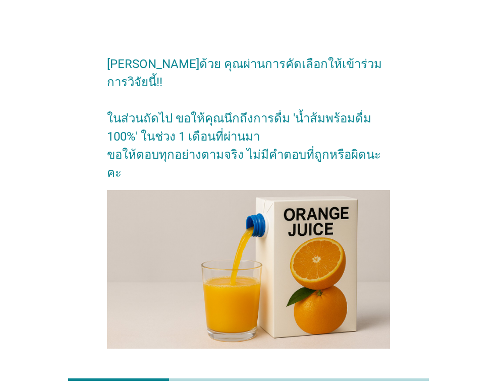
click at [351, 375] on div "ต่อไป" at bounding box center [363, 381] width 28 height 12
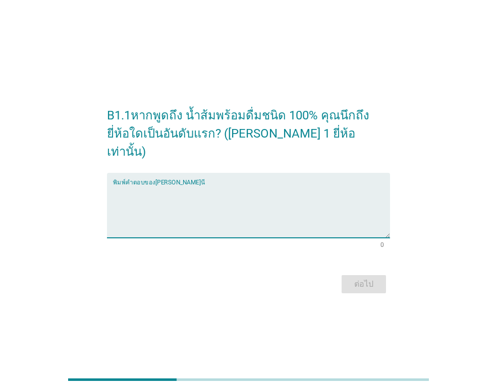
click at [182, 202] on textarea "พิมพ์คำตอบของคุณ ที่นี่" at bounding box center [251, 211] width 277 height 53
type textarea "[PERSON_NAME]"
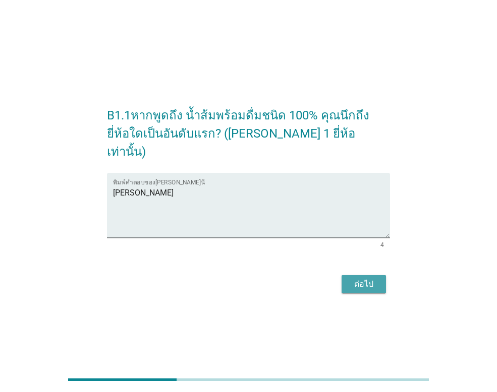
click at [366, 281] on div "ต่อไป" at bounding box center [363, 284] width 28 height 12
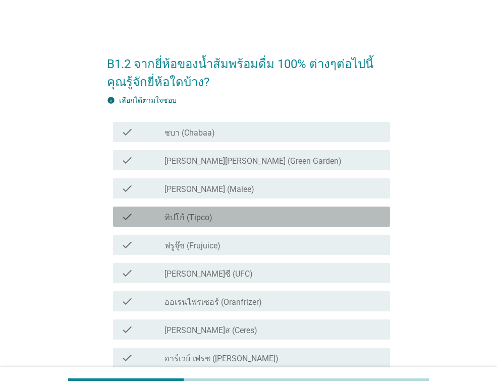
click at [206, 218] on label "ทิปโก้ (Tipco)" at bounding box center [188, 218] width 48 height 10
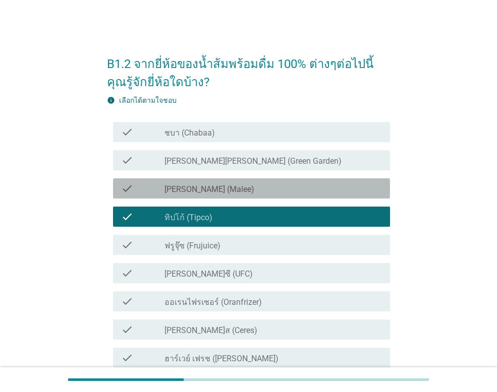
click at [205, 190] on label "[PERSON_NAME] (Malee)" at bounding box center [209, 190] width 90 height 10
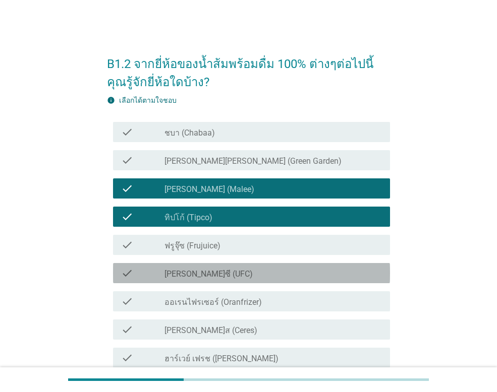
click at [201, 273] on label "[PERSON_NAME]ซี (UFC)" at bounding box center [208, 274] width 88 height 10
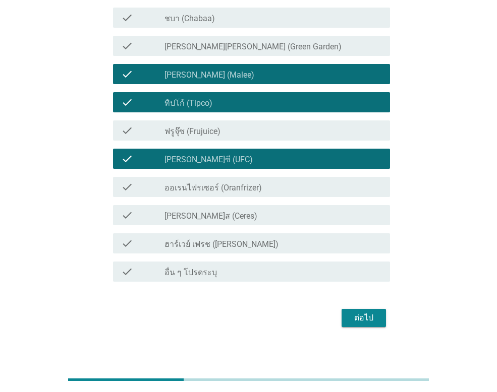
scroll to position [122, 0]
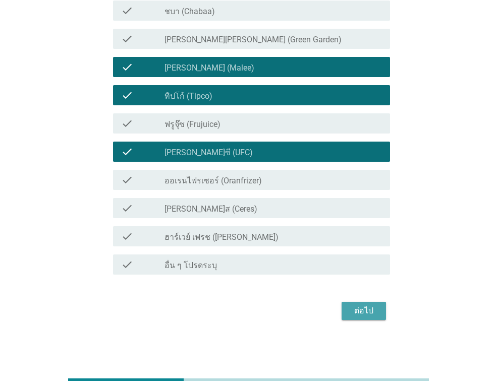
click at [355, 308] on div "ต่อไป" at bounding box center [363, 311] width 28 height 12
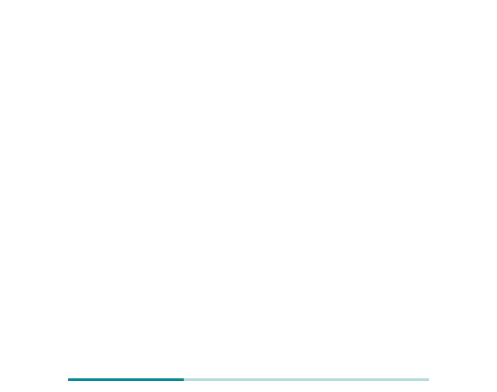
scroll to position [0, 0]
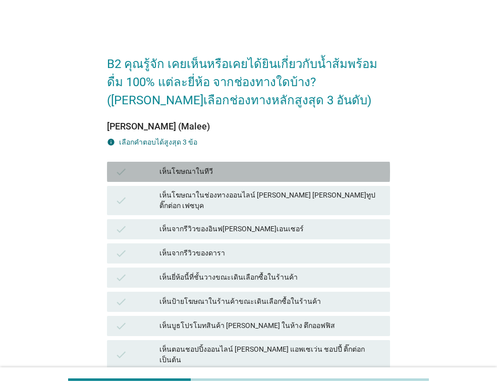
click at [224, 173] on div "เห็นโฆษณาในทีวี" at bounding box center [270, 172] width 222 height 12
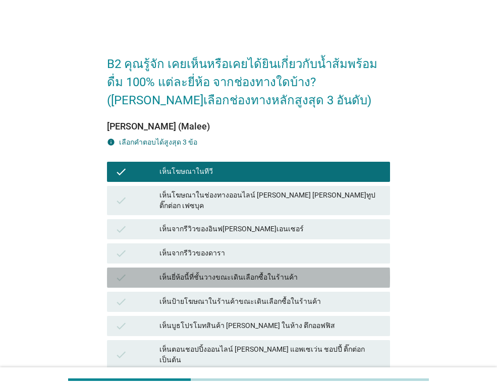
click at [205, 272] on div "เห็นยี่ห้อนี้ที่ชั้นวางขณะเดินเลือกซื้อในร้านค้า" at bounding box center [270, 278] width 222 height 12
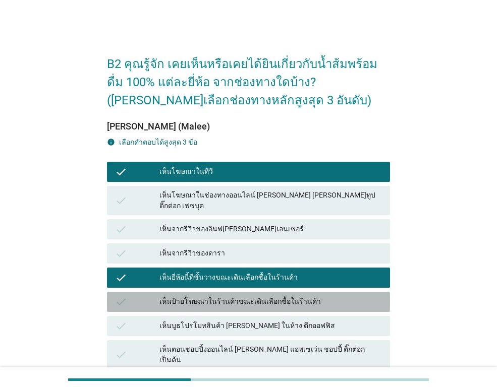
click at [207, 296] on div "เห็นป้ายโฆษณาในร้านค้าขณะเดินเลือกซื้อในร้านค้า" at bounding box center [270, 302] width 222 height 12
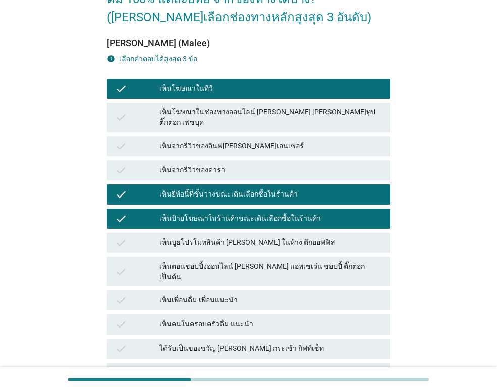
scroll to position [101, 0]
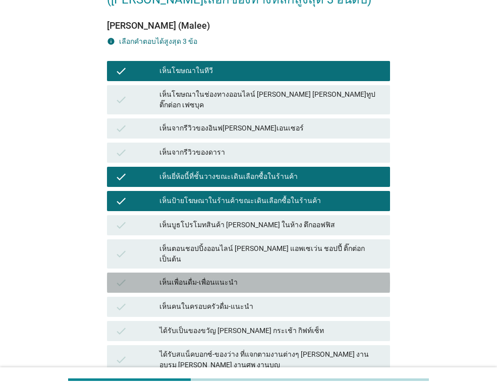
click at [223, 277] on div "เห็นเพื่อนดื่ม-เพื่อนแนะนำ" at bounding box center [270, 283] width 222 height 12
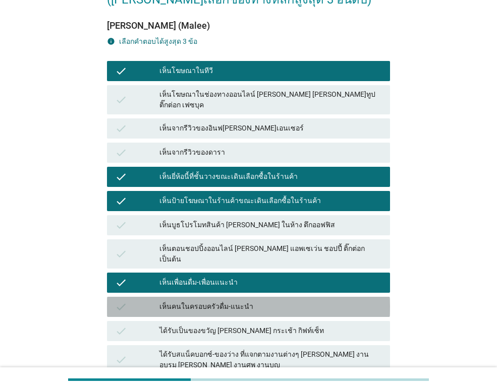
click at [223, 301] on div "เห็นคนในครอบครัวดื่ม-แนะนำ" at bounding box center [270, 307] width 222 height 12
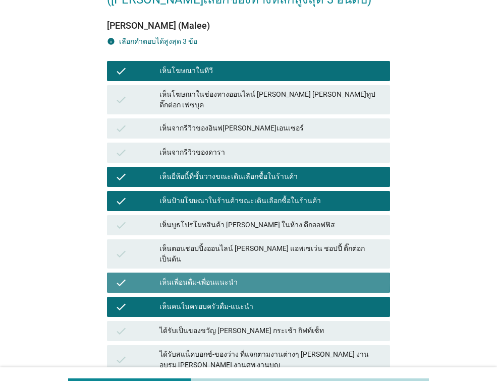
click at [218, 277] on div "เห็นเพื่อนดื่ม-เพื่อนแนะนำ" at bounding box center [270, 283] width 222 height 12
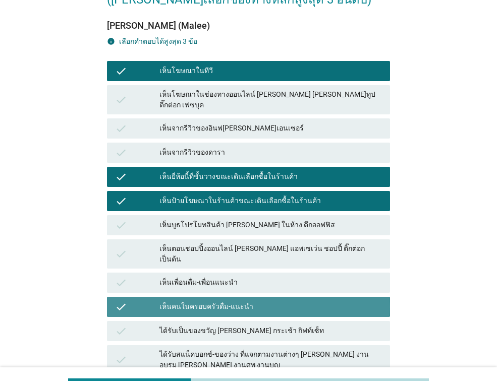
click at [213, 301] on div "เห็นคนในครอบครัวดื่ม-แนะนำ" at bounding box center [270, 307] width 222 height 12
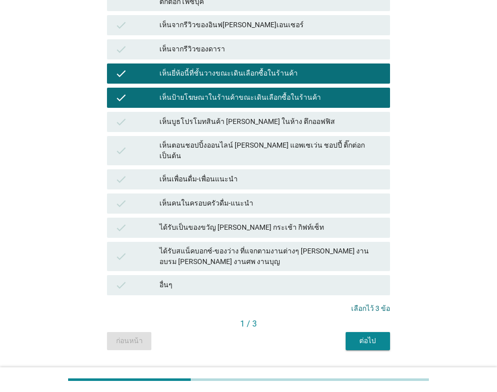
scroll to position [213, 0]
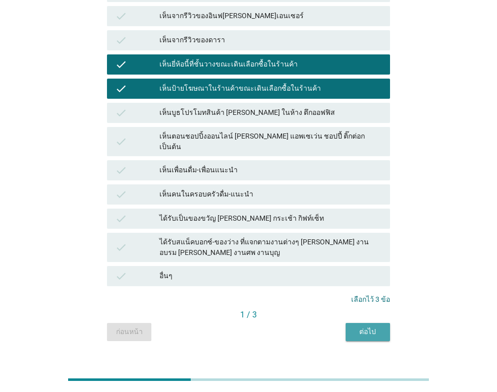
click at [356, 327] on div "ต่อไป" at bounding box center [367, 332] width 28 height 11
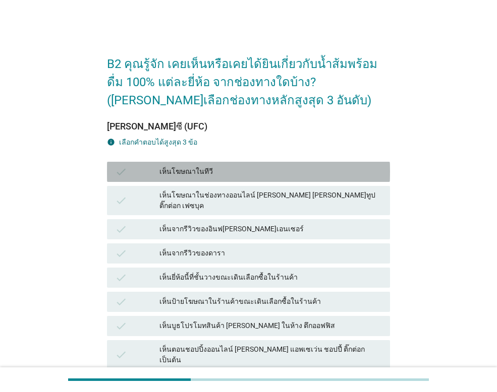
click at [218, 167] on div "เห็นโฆษณาในทีวี" at bounding box center [270, 172] width 222 height 12
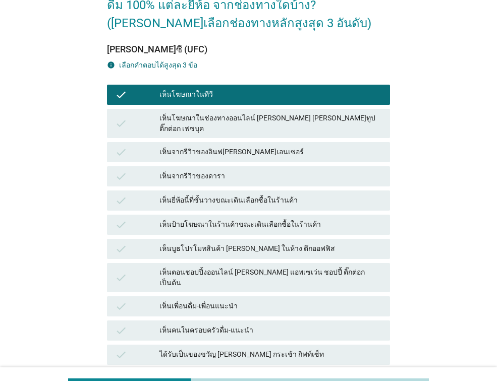
scroll to position [101, 0]
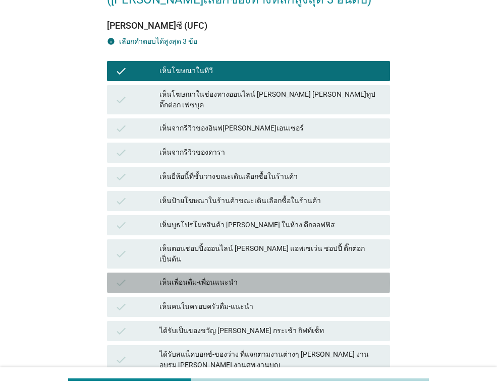
click at [201, 277] on div "เห็นเพื่อนดื่ม-เพื่อนแนะนำ" at bounding box center [270, 283] width 222 height 12
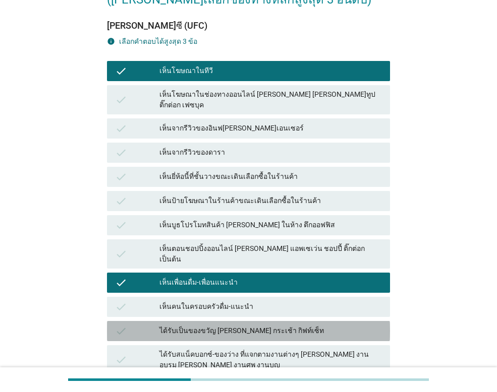
click at [205, 325] on div "ได้รับเป็นของขวัญ [PERSON_NAME] กระเช้า กิฟท์เซ็ท" at bounding box center [270, 331] width 222 height 12
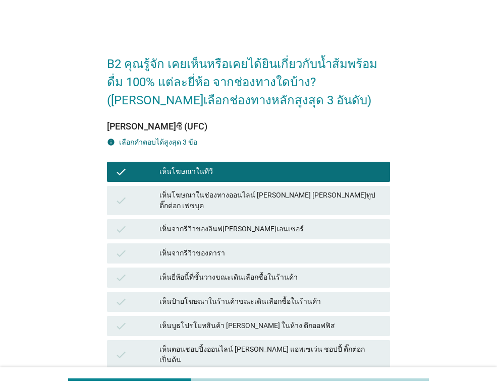
scroll to position [213, 0]
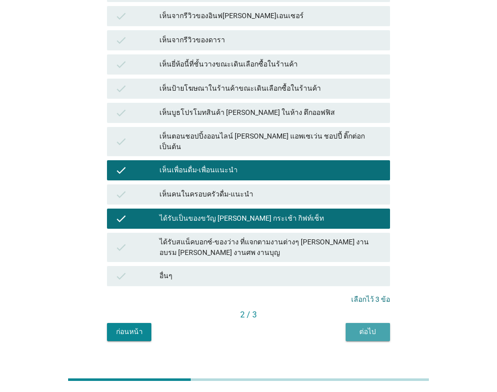
click at [373, 327] on div "ต่อไป" at bounding box center [367, 332] width 28 height 11
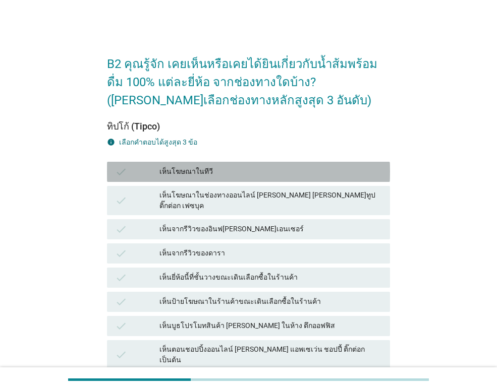
click at [219, 176] on div "เห็นโฆษณาในทีวี" at bounding box center [270, 172] width 222 height 12
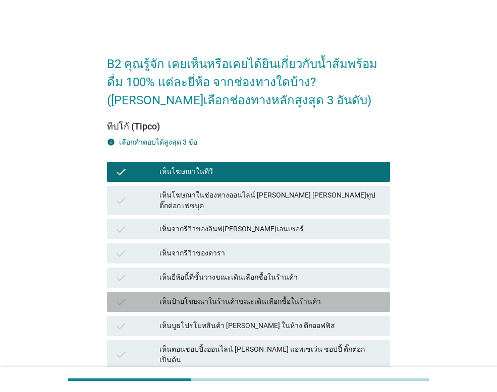
click at [201, 296] on div "เห็นป้ายโฆษณาในร้านค้าขณะเดินเลือกซื้อในร้านค้า" at bounding box center [270, 302] width 222 height 12
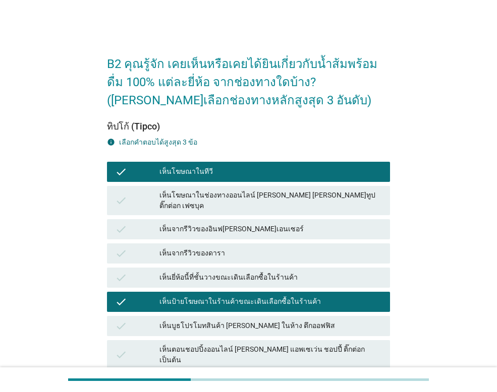
click at [209, 272] on div "เห็นยี่ห้อนี้ที่ชั้นวางขณะเดินเลือกซื้อในร้านค้า" at bounding box center [270, 278] width 222 height 12
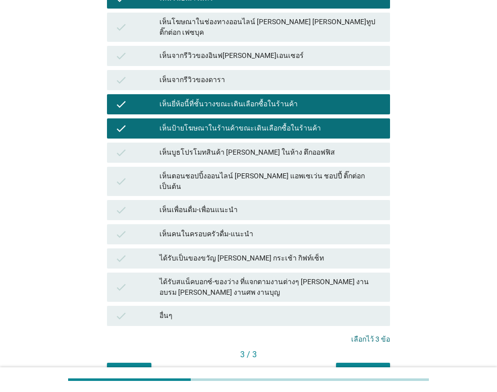
scroll to position [213, 0]
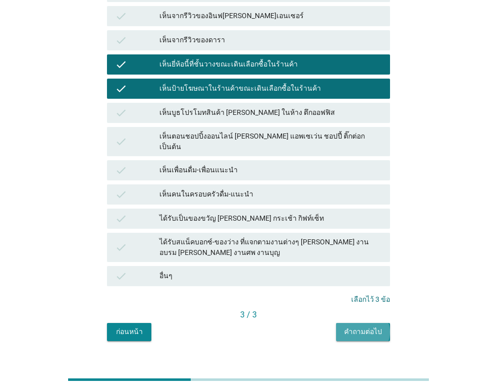
click at [377, 327] on div "คำถามต่อไป" at bounding box center [363, 332] width 38 height 11
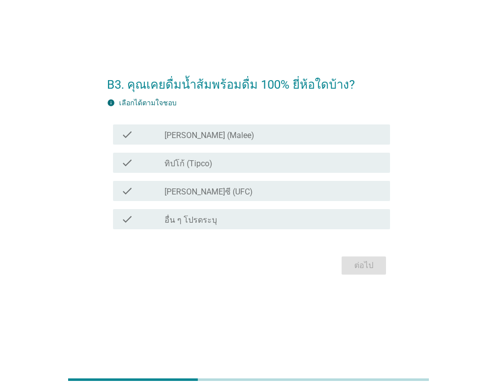
scroll to position [0, 0]
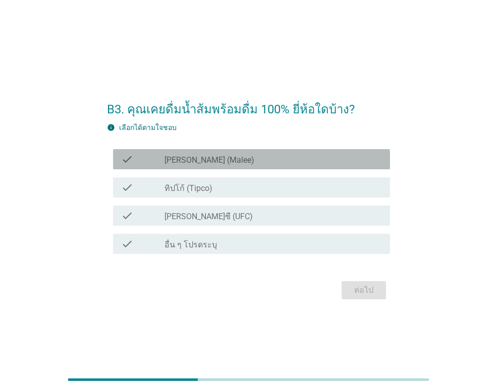
click at [169, 159] on label "[PERSON_NAME] (Malee)" at bounding box center [209, 160] width 90 height 10
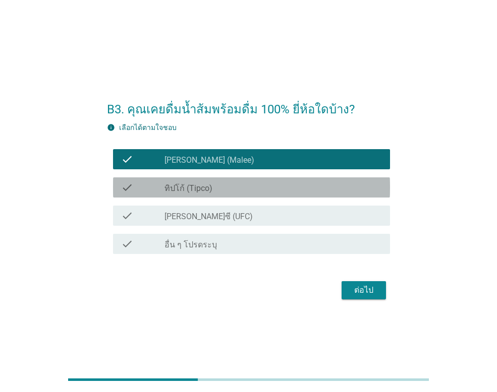
click at [171, 191] on label "ทิปโก้ (Tipco)" at bounding box center [188, 189] width 48 height 10
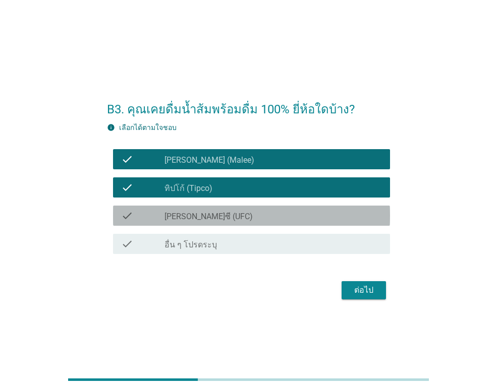
click at [163, 217] on div "check" at bounding box center [142, 216] width 43 height 12
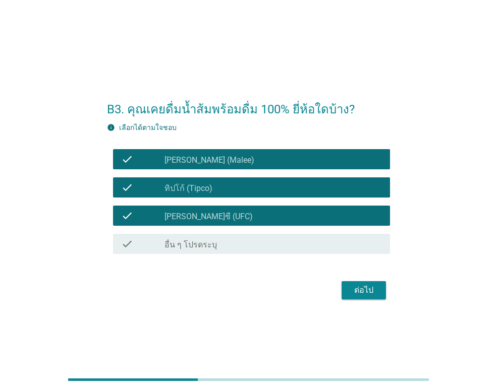
click at [366, 306] on div "B3. คุณเคยดื่มน้ำส้มพร้อมดื่ม 100% ยี่ห้อใดบ้าง? info เลือกได้ตามใจชอบ check ch…" at bounding box center [248, 196] width 299 height 228
click at [358, 293] on div "ต่อไป" at bounding box center [363, 290] width 28 height 12
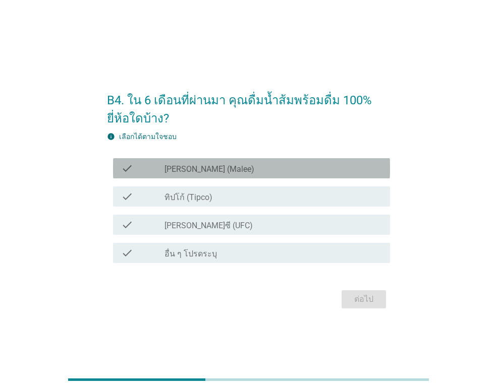
click at [144, 172] on div "check" at bounding box center [142, 168] width 43 height 12
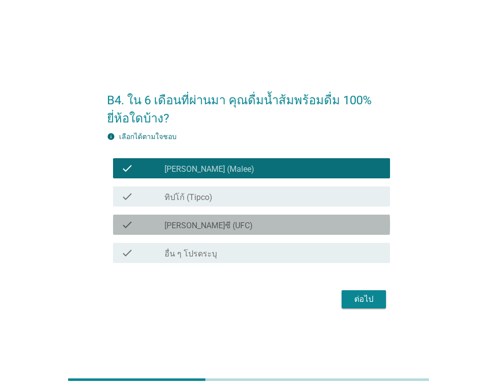
click at [142, 220] on div "check" at bounding box center [142, 225] width 43 height 12
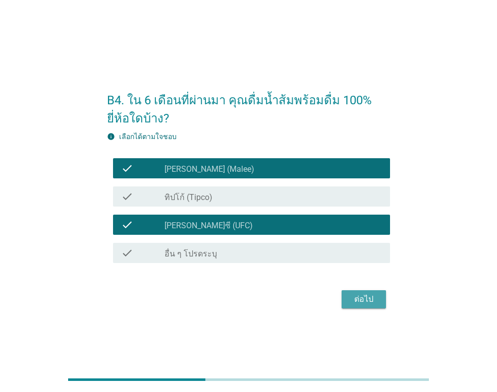
click at [366, 305] on div "ต่อไป" at bounding box center [363, 299] width 28 height 12
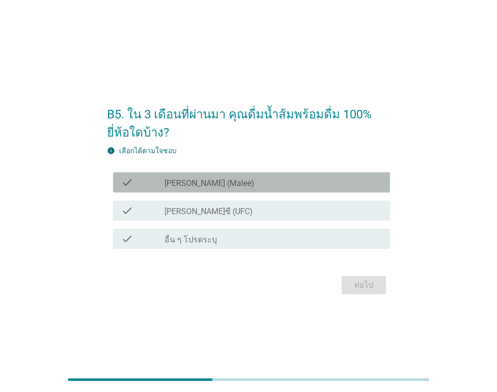
click at [227, 186] on div "check_box [PERSON_NAME] (Malee)" at bounding box center [272, 182] width 217 height 12
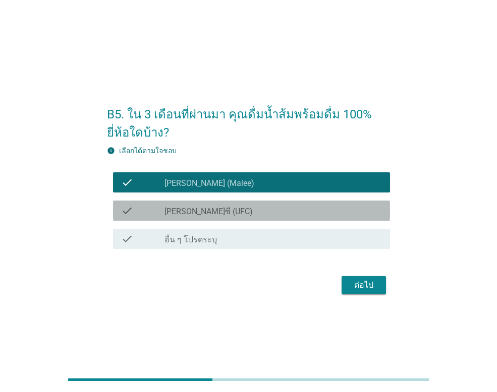
click at [199, 216] on label "[PERSON_NAME]ซี (UFC)" at bounding box center [208, 212] width 88 height 10
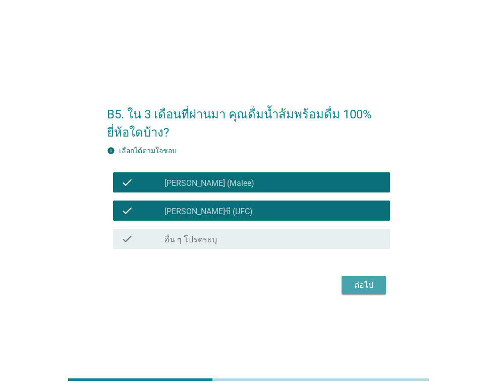
click at [362, 280] on div "ต่อไป" at bounding box center [363, 285] width 28 height 12
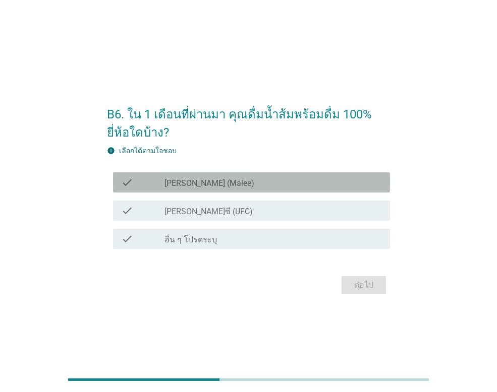
click at [221, 190] on div "check check_box [PERSON_NAME] (Malee)" at bounding box center [251, 182] width 277 height 20
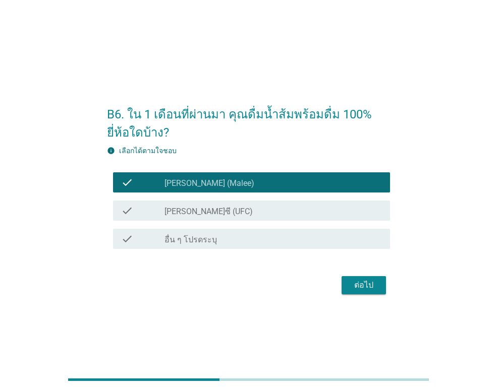
click at [351, 286] on div "ต่อไป" at bounding box center [363, 285] width 28 height 12
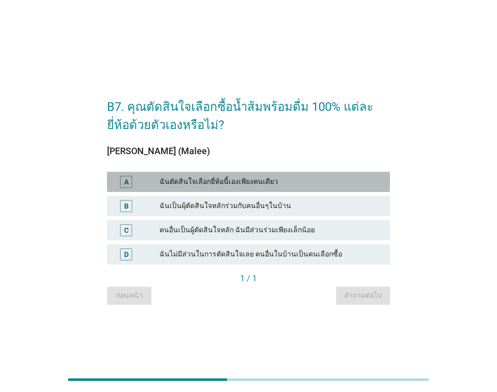
click at [244, 184] on div "ฉันตัดสินใจเลือกยี่ห้อนี้เองเพียงคนเดียว" at bounding box center [270, 182] width 222 height 12
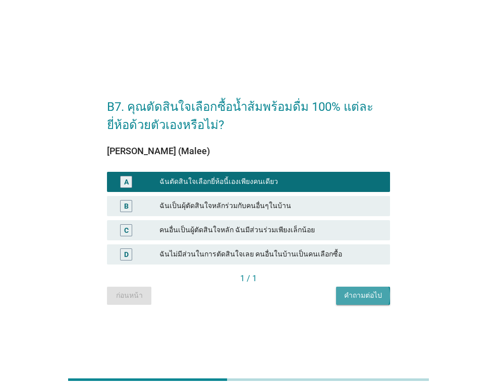
click at [360, 304] on button "คำถามต่อไป" at bounding box center [363, 296] width 54 height 18
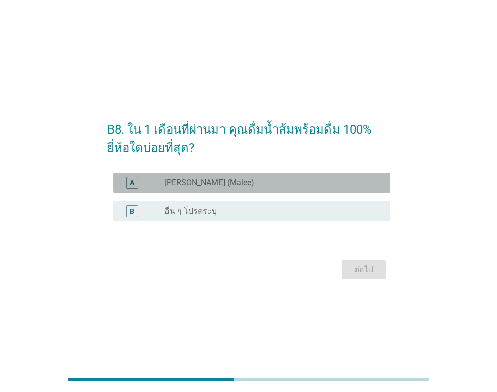
click at [245, 187] on div "radio_button_unchecked [PERSON_NAME] (Malee)" at bounding box center [268, 183] width 209 height 10
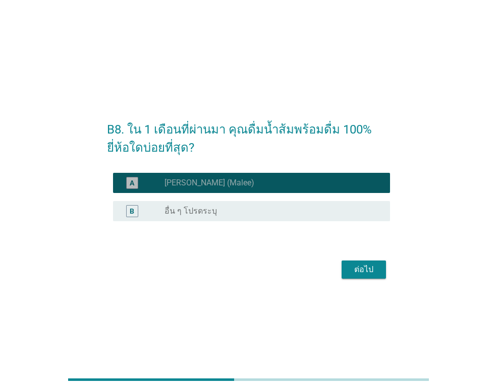
click at [245, 187] on div "radio_button_checked [PERSON_NAME] (Malee)" at bounding box center [268, 183] width 209 height 10
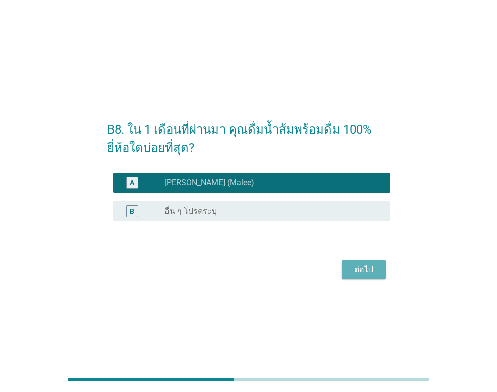
click at [374, 264] on div "ต่อไป" at bounding box center [363, 270] width 28 height 12
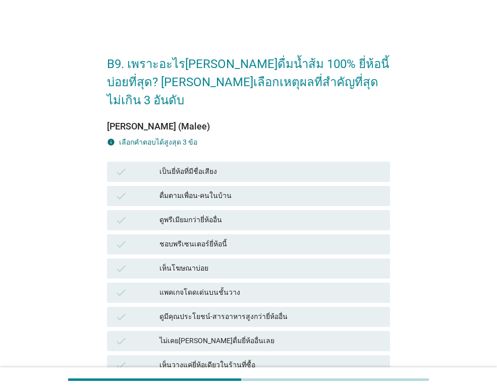
click at [196, 259] on div "check เห็นโฆษณาบ่อย" at bounding box center [248, 269] width 283 height 20
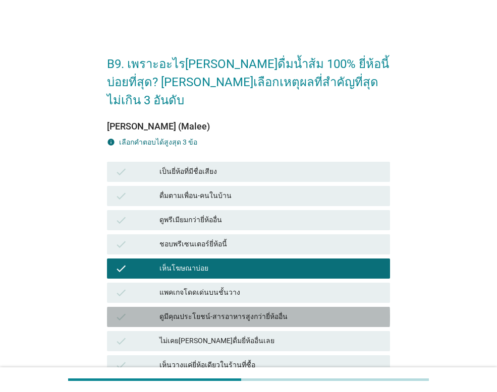
click at [191, 311] on div "ดูมีคุณประโยชน์-สารอาหารสูงกว่ายี่ห้ออื่น" at bounding box center [270, 317] width 222 height 12
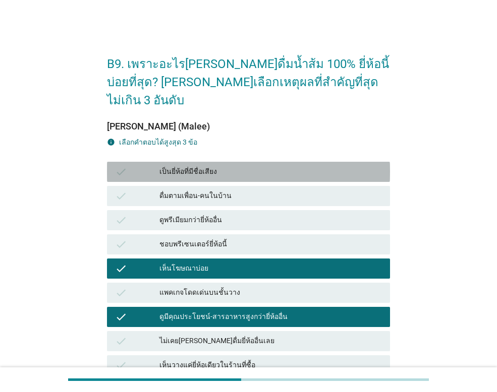
click at [194, 166] on div "เป็นยี่ห้อที่มีชื่อเสียง" at bounding box center [270, 172] width 222 height 12
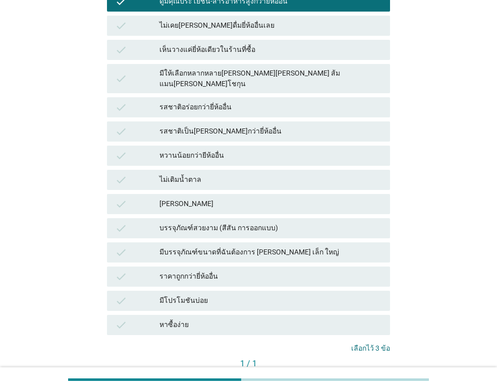
scroll to position [353, 0]
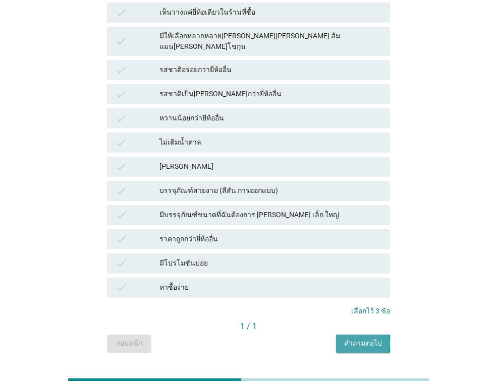
click at [369, 335] on button "คำถามต่อไป" at bounding box center [363, 344] width 54 height 18
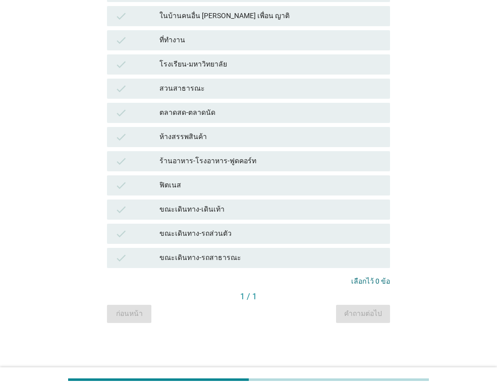
scroll to position [0, 0]
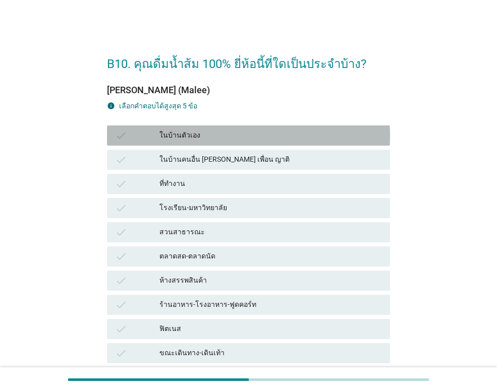
click at [185, 140] on div "ในบ้านตัวเอง" at bounding box center [270, 136] width 222 height 12
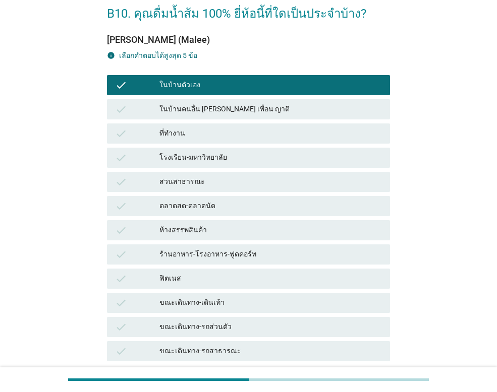
scroll to position [101, 0]
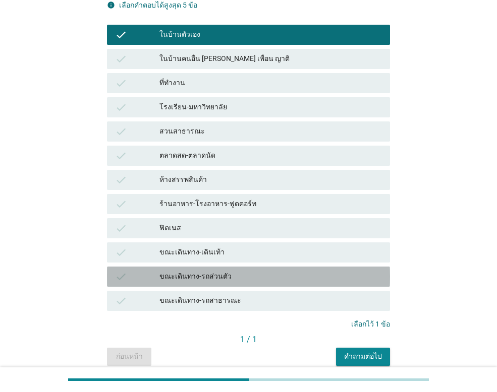
click at [233, 280] on div "ขณะเดินทาง-รถส่วนตัว" at bounding box center [270, 277] width 222 height 12
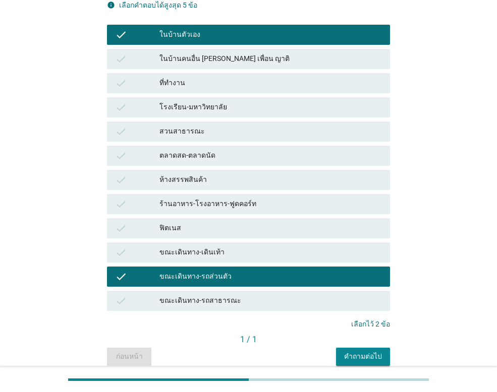
click at [229, 82] on div "ที่ทำงาน" at bounding box center [270, 83] width 222 height 12
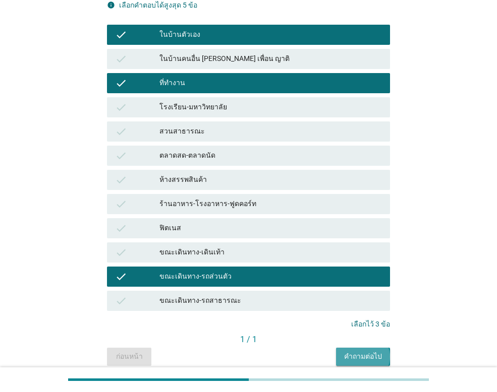
click at [380, 361] on div "คำถามต่อไป" at bounding box center [363, 356] width 38 height 11
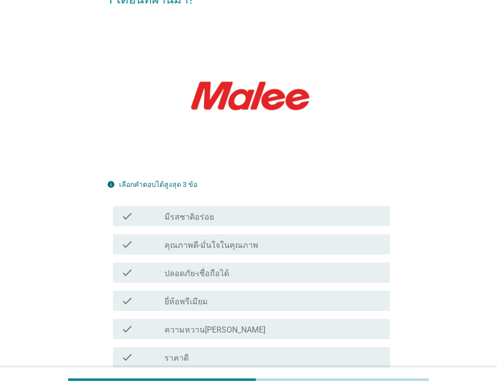
scroll to position [0, 0]
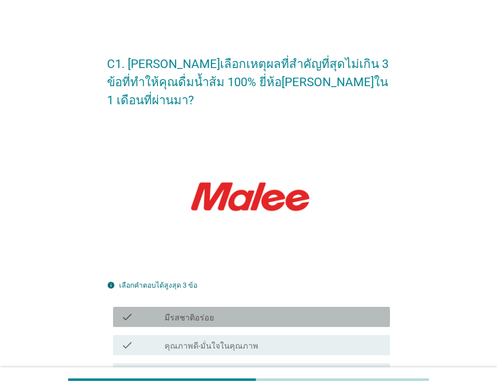
click at [253, 311] on div "check_box_outline_blank มีรสชาติอร่อย" at bounding box center [272, 317] width 217 height 12
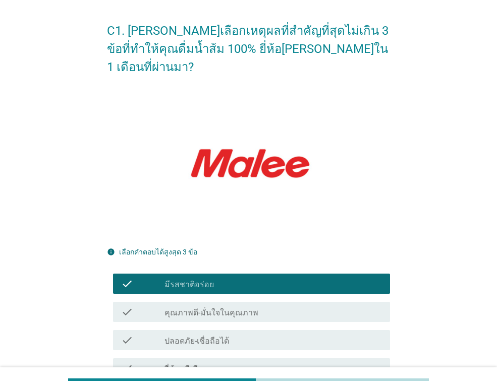
scroll to position [50, 0]
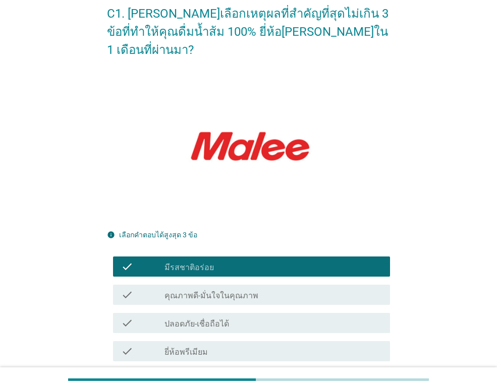
click at [248, 291] on label "คุณภาพดี-มั่นใจในคุณภาพ" at bounding box center [211, 296] width 94 height 10
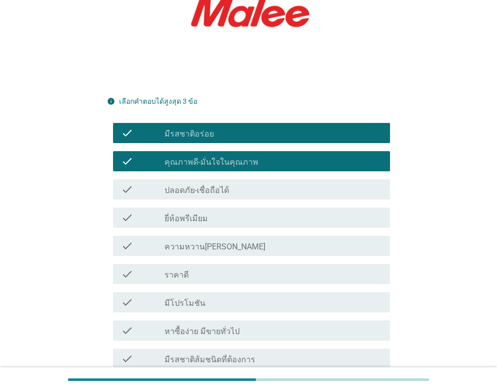
scroll to position [202, 0]
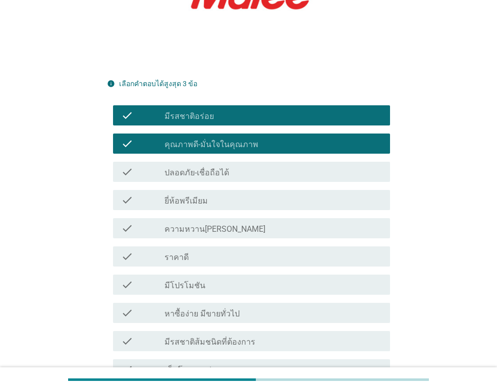
click at [239, 337] on label "มีรสชาติส้มชนิดที่ต้องการ" at bounding box center [209, 342] width 91 height 10
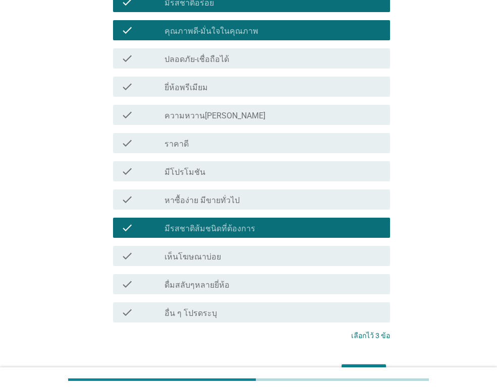
scroll to position [353, 0]
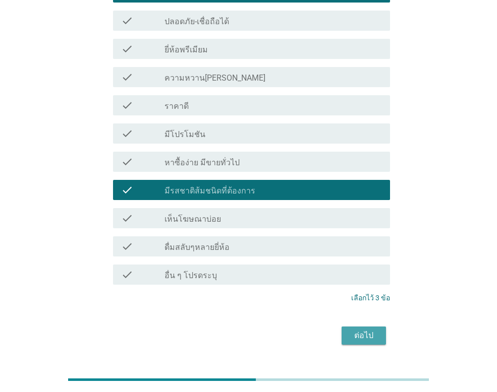
click at [367, 330] on div "ต่อไป" at bounding box center [363, 336] width 28 height 12
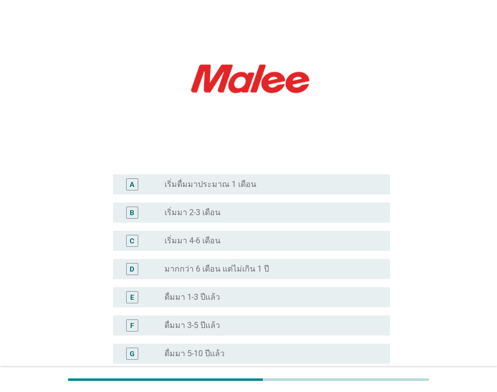
scroll to position [101, 0]
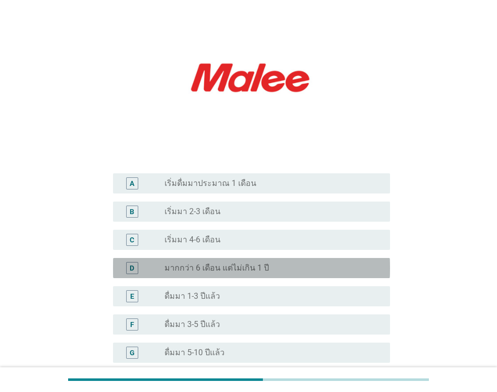
click at [256, 270] on label "มากกว่า 6 เดือน แต่ไม่เกิน 1 ปี" at bounding box center [216, 268] width 104 height 10
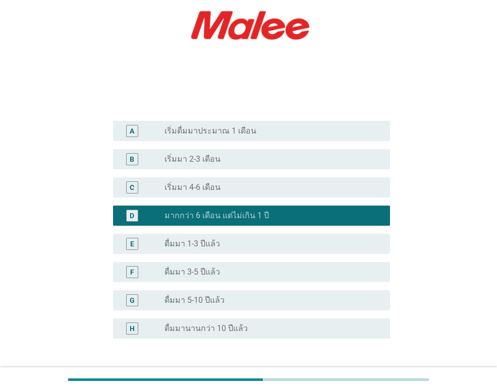
scroll to position [229, 0]
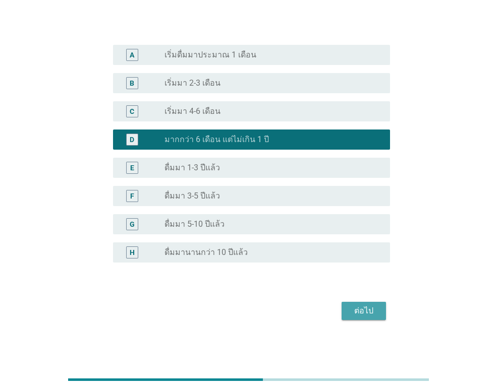
click at [377, 311] on div "ต่อไป" at bounding box center [363, 311] width 28 height 12
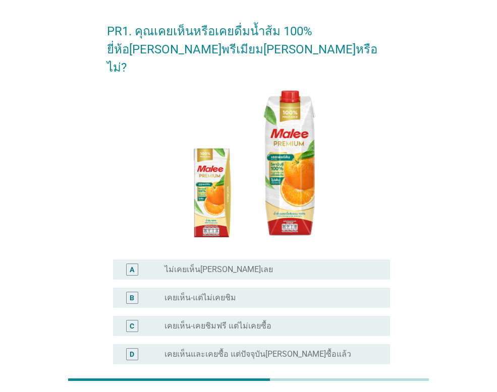
scroll to position [101, 0]
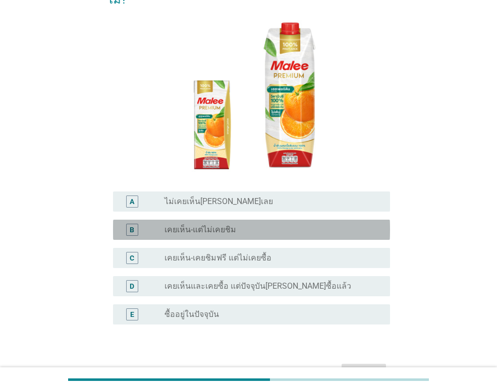
click at [221, 225] on label "เคยเห็น-แต่ไม่เคยชิม" at bounding box center [200, 230] width 72 height 10
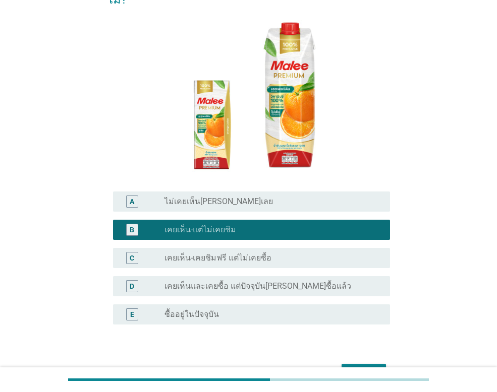
click at [372, 367] on div "ต่อไป" at bounding box center [363, 373] width 28 height 12
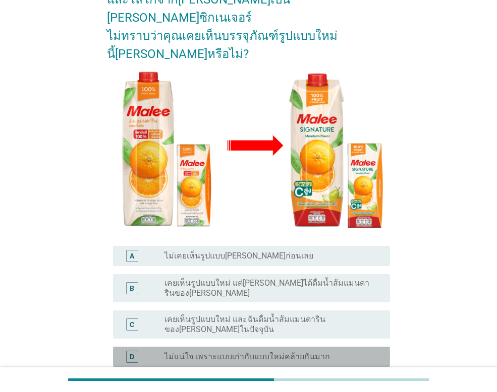
click at [248, 352] on label "ไม่แน่ใจ เพราะแบบเก่ากับแบบใหม่คล้ายกันมาก" at bounding box center [246, 357] width 165 height 10
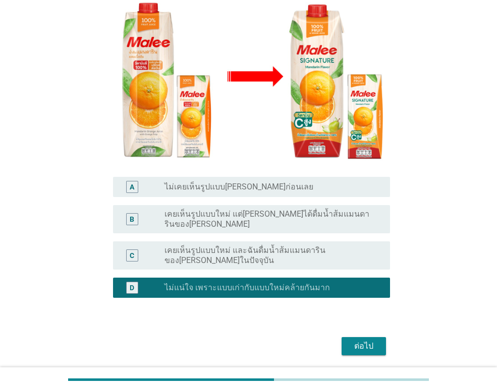
scroll to position [171, 0]
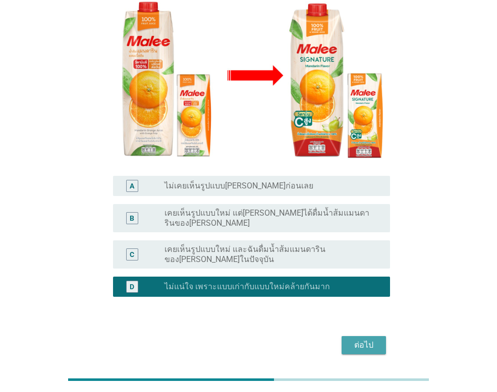
click at [357, 336] on button "ต่อไป" at bounding box center [363, 345] width 44 height 18
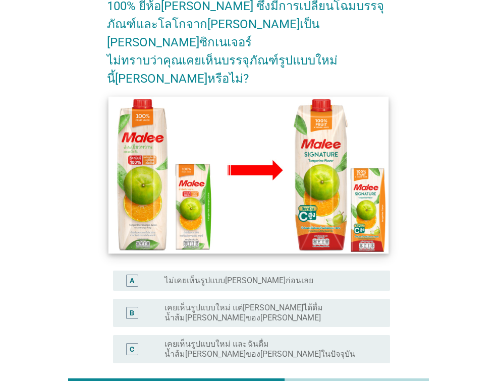
scroll to position [101, 0]
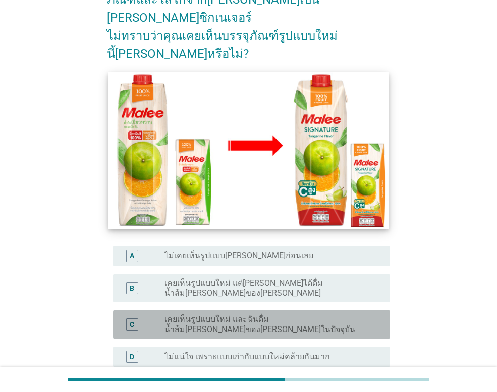
click at [327, 315] on label "เคยเห็นรูปแบบใหม่ และฉันดื่มน้ำส้ม[PERSON_NAME]ของ[PERSON_NAME]ในปัจจุบัน" at bounding box center [268, 325] width 209 height 20
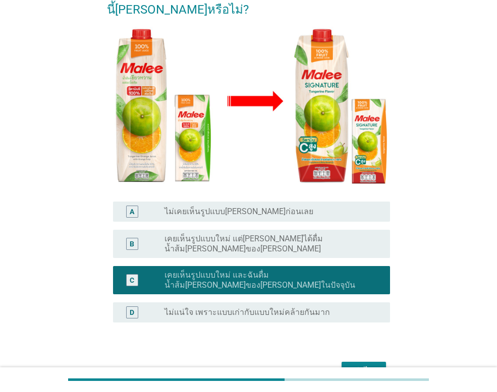
scroll to position [179, 0]
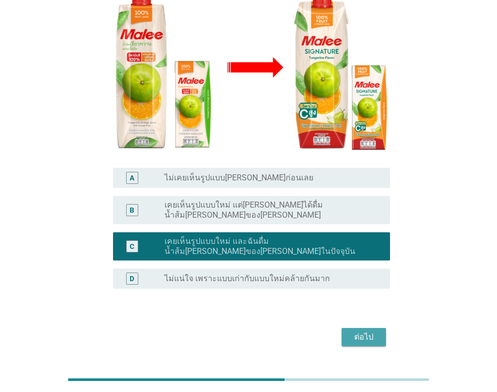
click at [358, 331] on div "ต่อไป" at bounding box center [363, 337] width 28 height 12
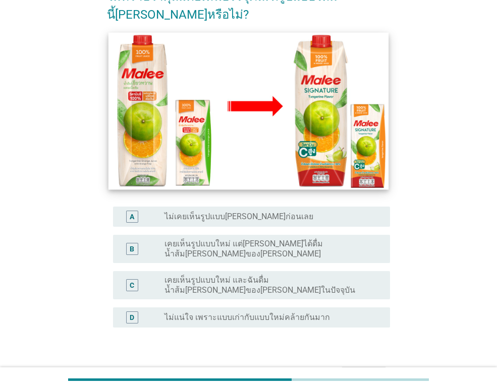
scroll to position [151, 0]
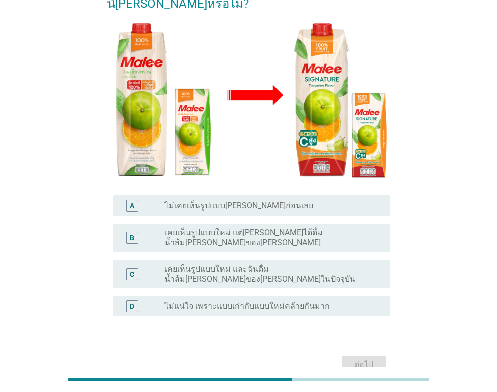
click at [231, 264] on label "เคยเห็นรูปแบบใหม่ และฉันดื่มน้ำส้ม[PERSON_NAME]ของ[PERSON_NAME]ในปัจจุบัน" at bounding box center [268, 274] width 209 height 20
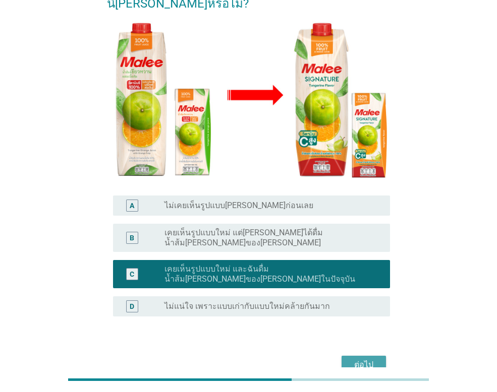
click at [355, 359] on div "ต่อไป" at bounding box center [363, 365] width 28 height 12
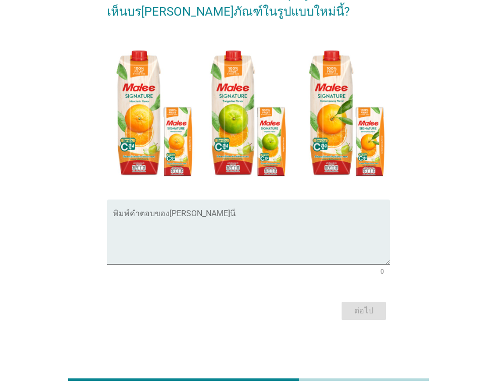
scroll to position [0, 0]
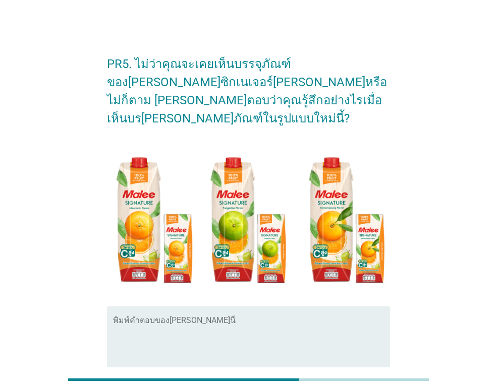
click at [206, 325] on textarea "พิมพ์คำตอบของคุณ ที่นี่" at bounding box center [251, 345] width 277 height 53
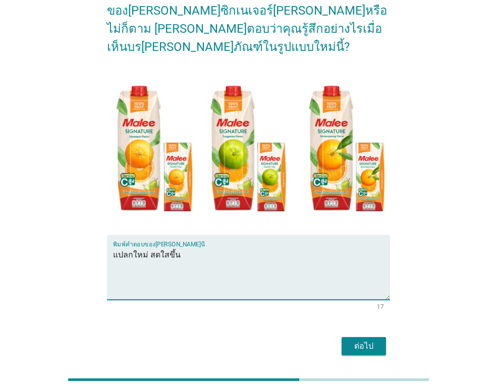
scroll to position [89, 0]
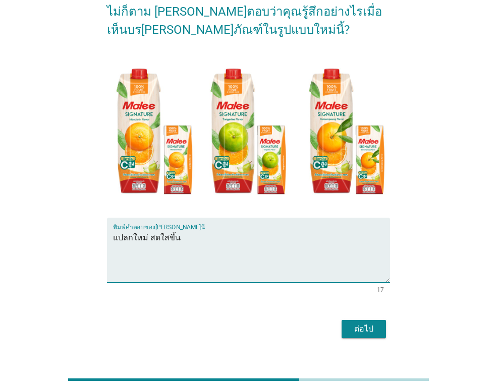
type textarea "แปลกใหม่ สดใสขึ้น"
click at [365, 320] on button "ต่อไป" at bounding box center [363, 329] width 44 height 18
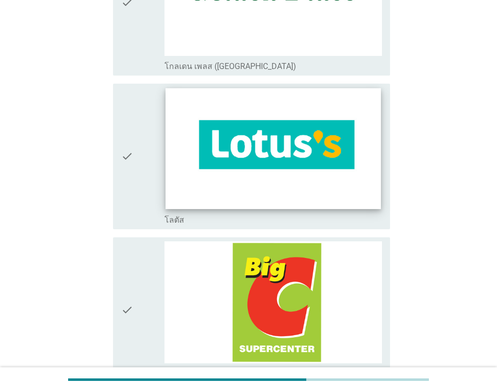
scroll to position [202, 0]
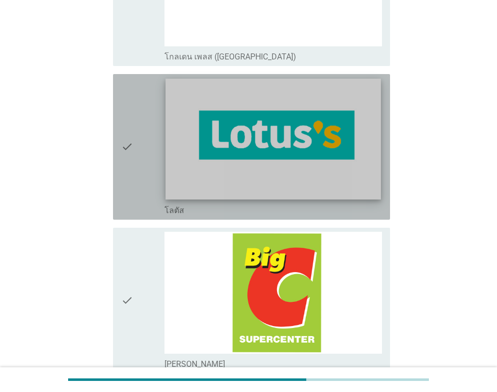
click at [228, 165] on img at bounding box center [272, 139] width 215 height 121
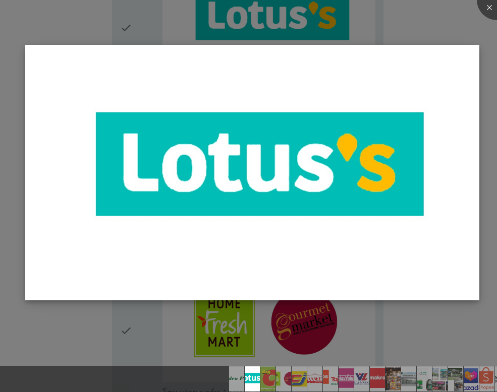
scroll to position [353, 0]
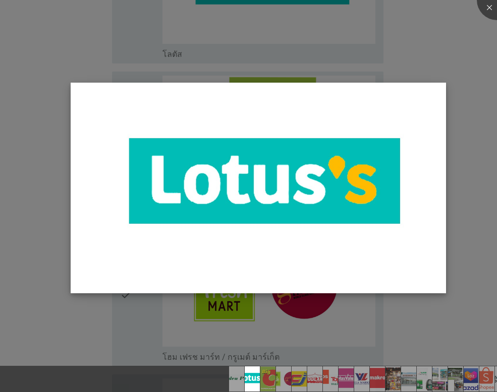
click at [274, 201] on img at bounding box center [258, 188] width 375 height 211
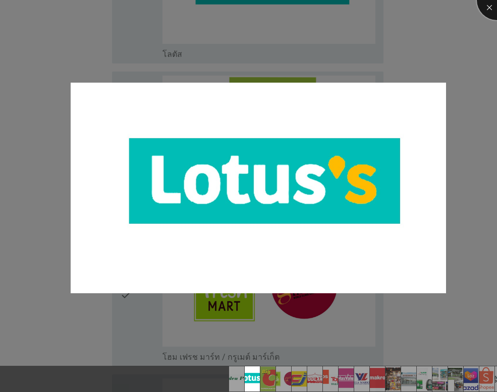
click at [492, 7] on div at bounding box center [497, 0] width 40 height 40
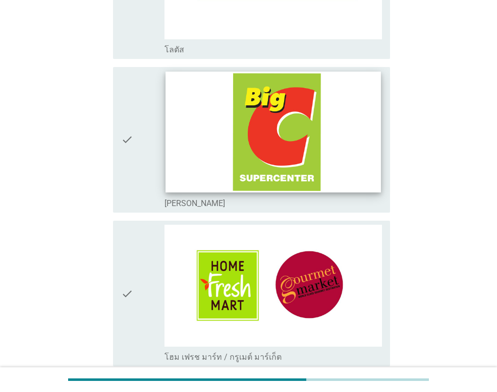
scroll to position [252, 0]
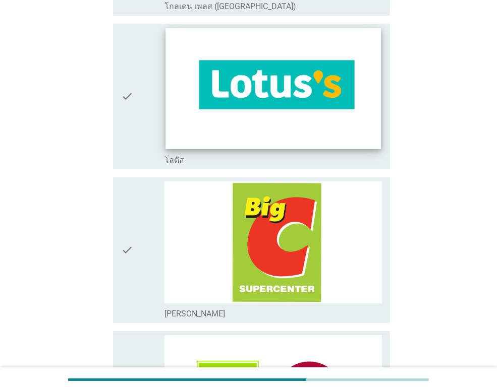
click at [274, 104] on img at bounding box center [272, 88] width 215 height 121
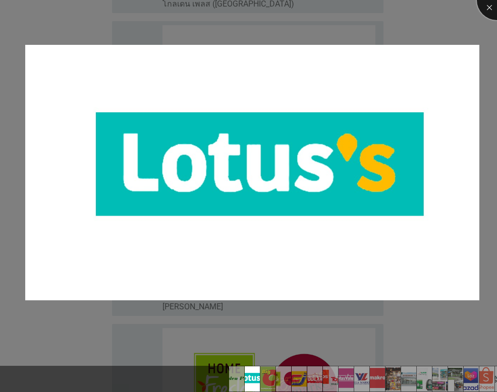
click at [493, 4] on div at bounding box center [497, 0] width 40 height 40
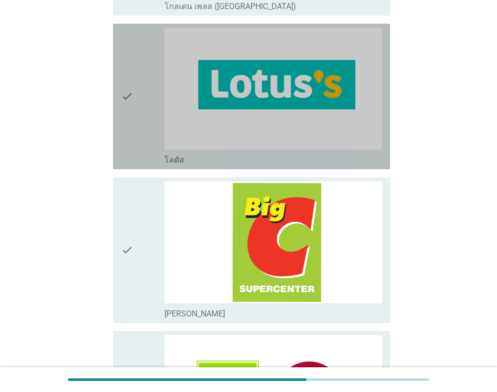
click at [140, 102] on div "check" at bounding box center [142, 97] width 43 height 138
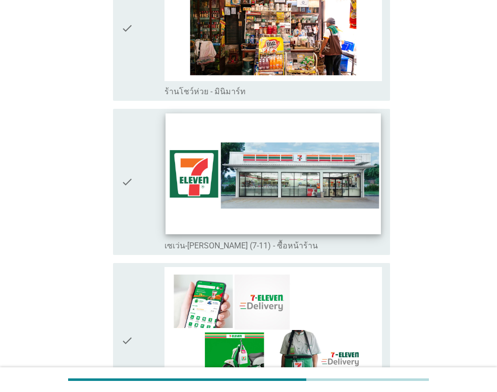
scroll to position [1765, 0]
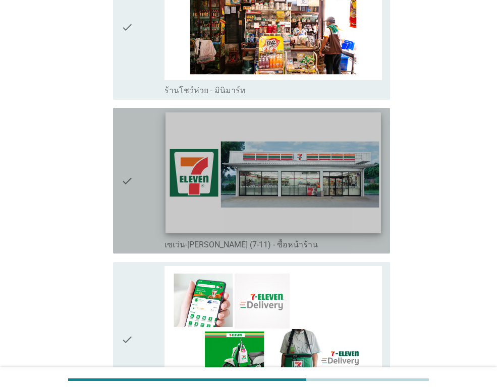
click at [214, 214] on img at bounding box center [272, 173] width 215 height 121
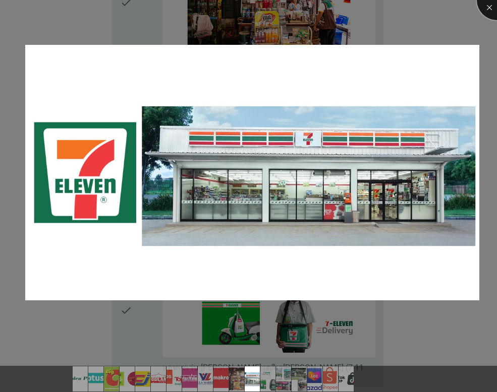
click at [488, 2] on div at bounding box center [497, 0] width 40 height 40
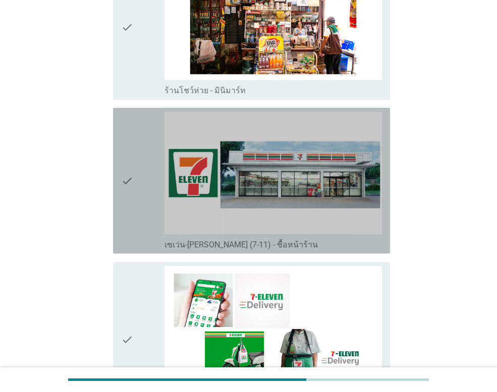
click at [138, 172] on div "check" at bounding box center [142, 181] width 43 height 138
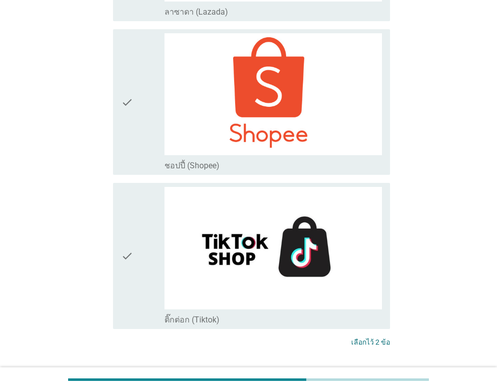
scroll to position [2682, 0]
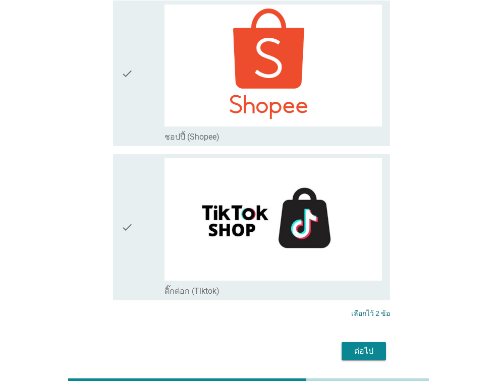
click at [377, 345] on div "ต่อไป" at bounding box center [363, 351] width 28 height 12
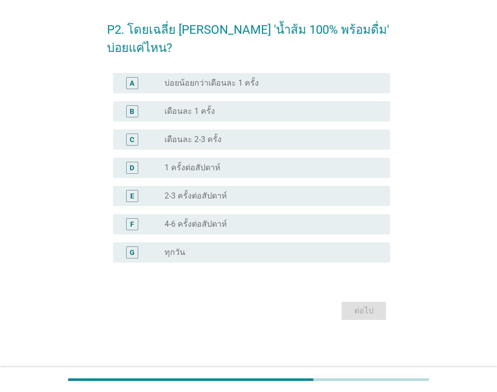
scroll to position [0, 0]
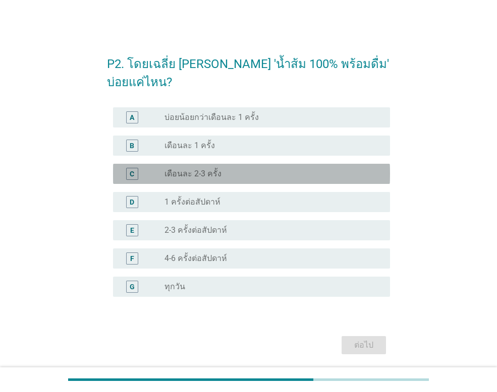
click at [172, 175] on label "เดือนละ 2-3 ครั้ง" at bounding box center [192, 174] width 57 height 10
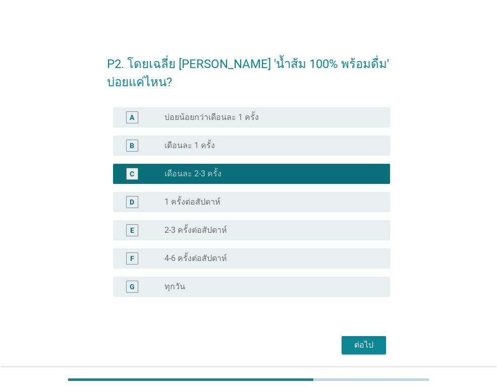
click at [374, 345] on div "ต่อไป" at bounding box center [363, 345] width 28 height 12
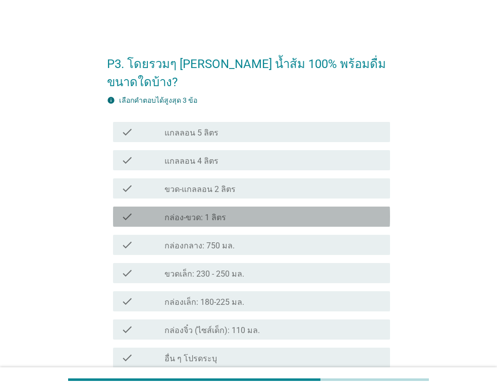
click at [202, 213] on label "กล่อง-ขวด: 1 ลิตร" at bounding box center [195, 218] width 62 height 10
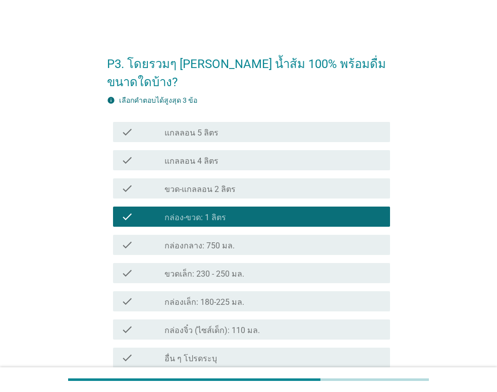
scroll to position [90, 0]
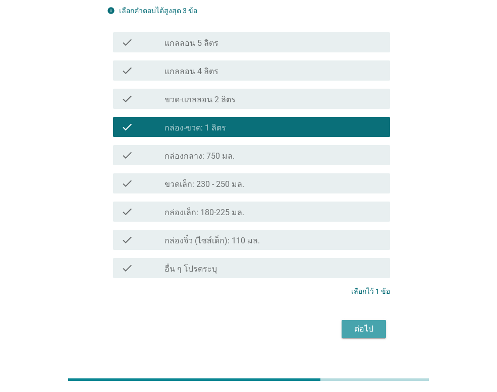
click at [368, 323] on div "ต่อไป" at bounding box center [363, 329] width 28 height 12
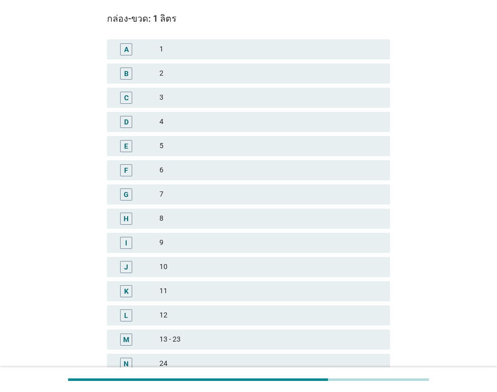
scroll to position [0, 0]
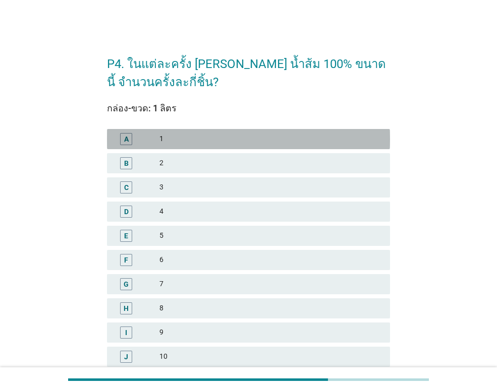
click at [138, 140] on div "A" at bounding box center [137, 139] width 44 height 12
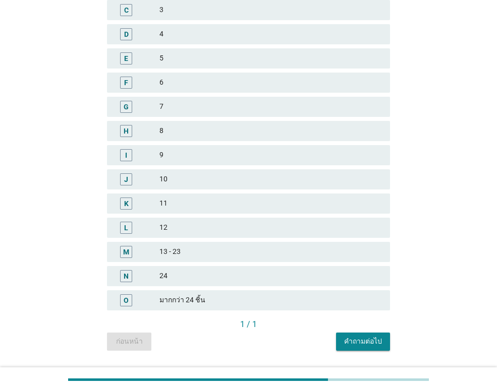
scroll to position [205, 0]
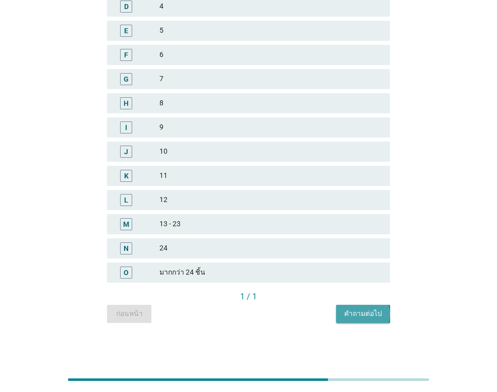
click at [372, 316] on div "คำถามต่อไป" at bounding box center [363, 314] width 38 height 11
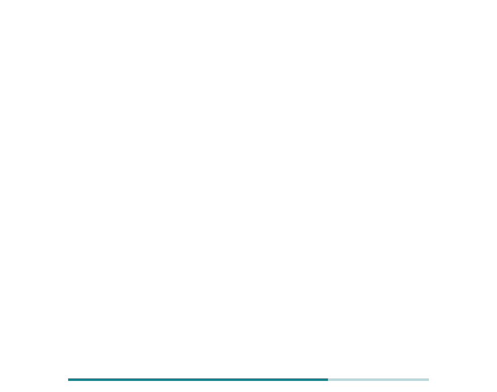
scroll to position [0, 0]
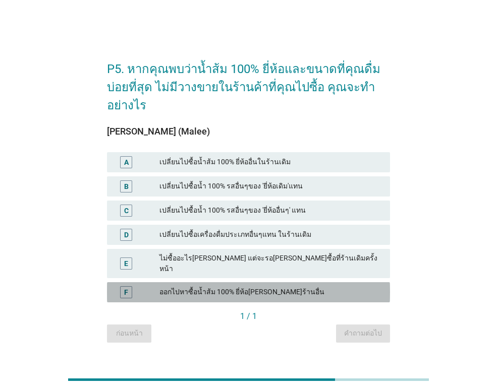
click at [210, 291] on div "ออกไปหาซื้อน้ำส้ม 100% ยี่ห้อ[PERSON_NAME]ร้านอื่น" at bounding box center [270, 292] width 222 height 12
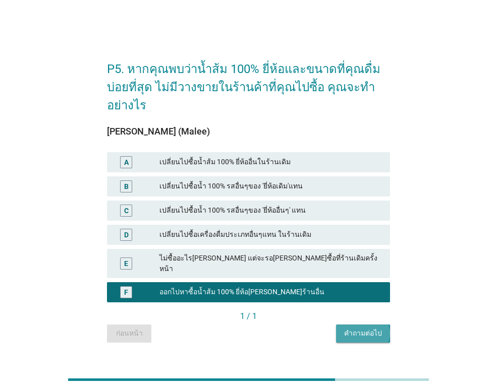
click at [370, 328] on div "คำถามต่อไป" at bounding box center [363, 333] width 38 height 11
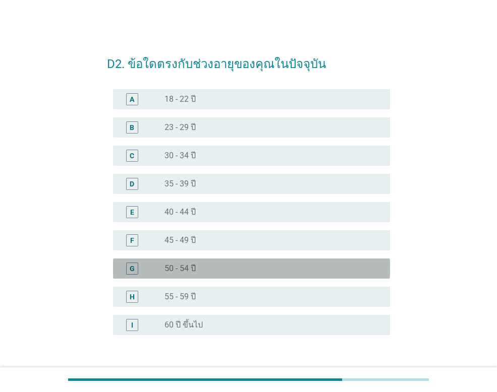
click at [219, 269] on div "radio_button_unchecked 50 - 54 ปี" at bounding box center [268, 269] width 209 height 10
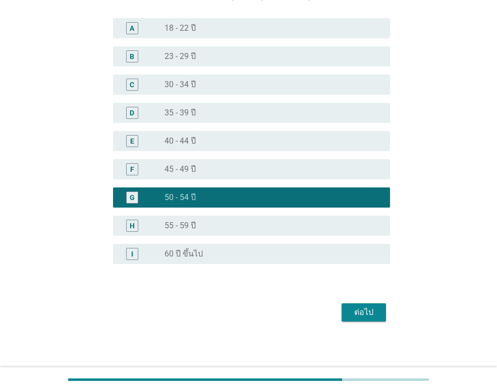
scroll to position [73, 0]
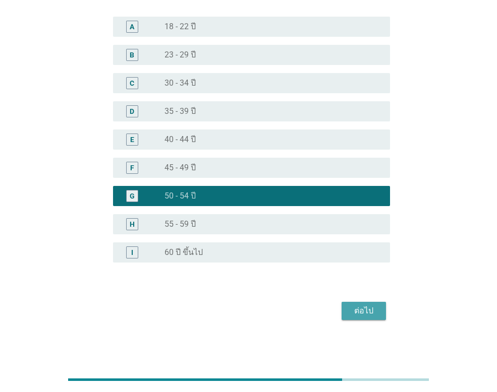
click at [365, 314] on div "ต่อไป" at bounding box center [363, 311] width 28 height 12
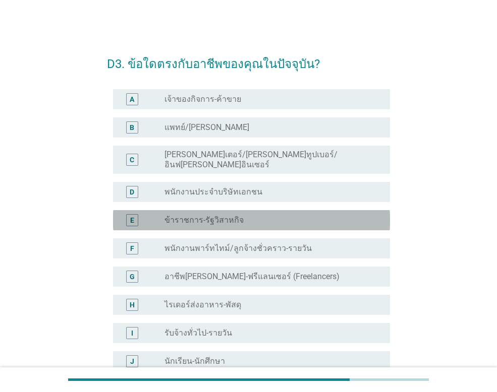
click at [183, 215] on label "ข้าราชการ-รัฐวิสาหกิจ" at bounding box center [203, 220] width 79 height 10
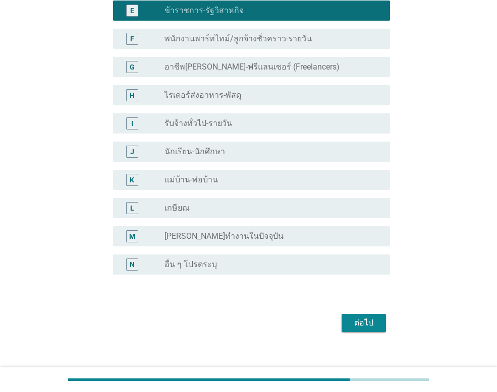
scroll to position [214, 0]
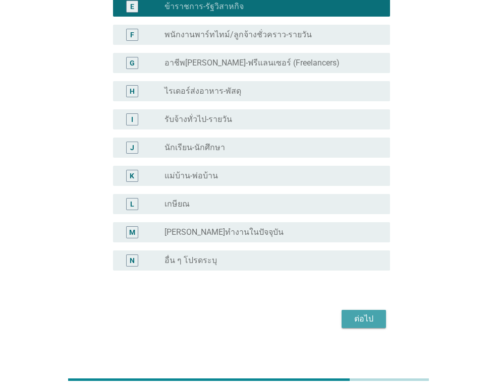
click at [375, 313] on div "ต่อไป" at bounding box center [363, 319] width 28 height 12
